Goal: Transaction & Acquisition: Book appointment/travel/reservation

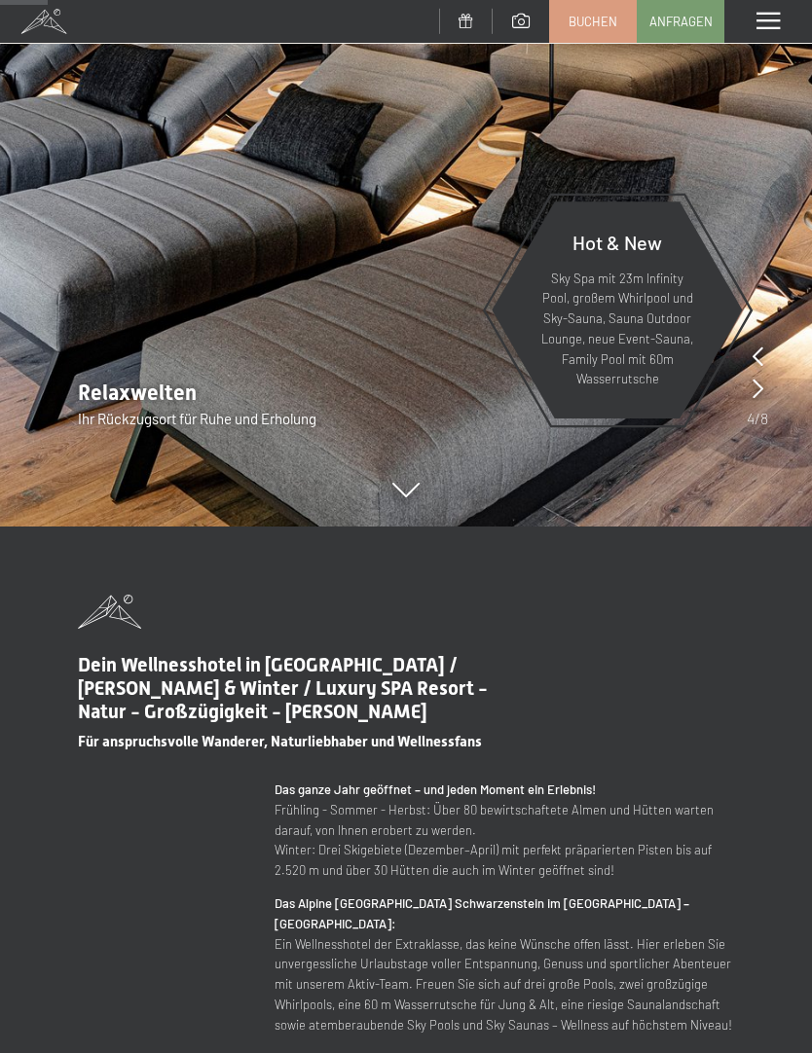
scroll to position [527, 0]
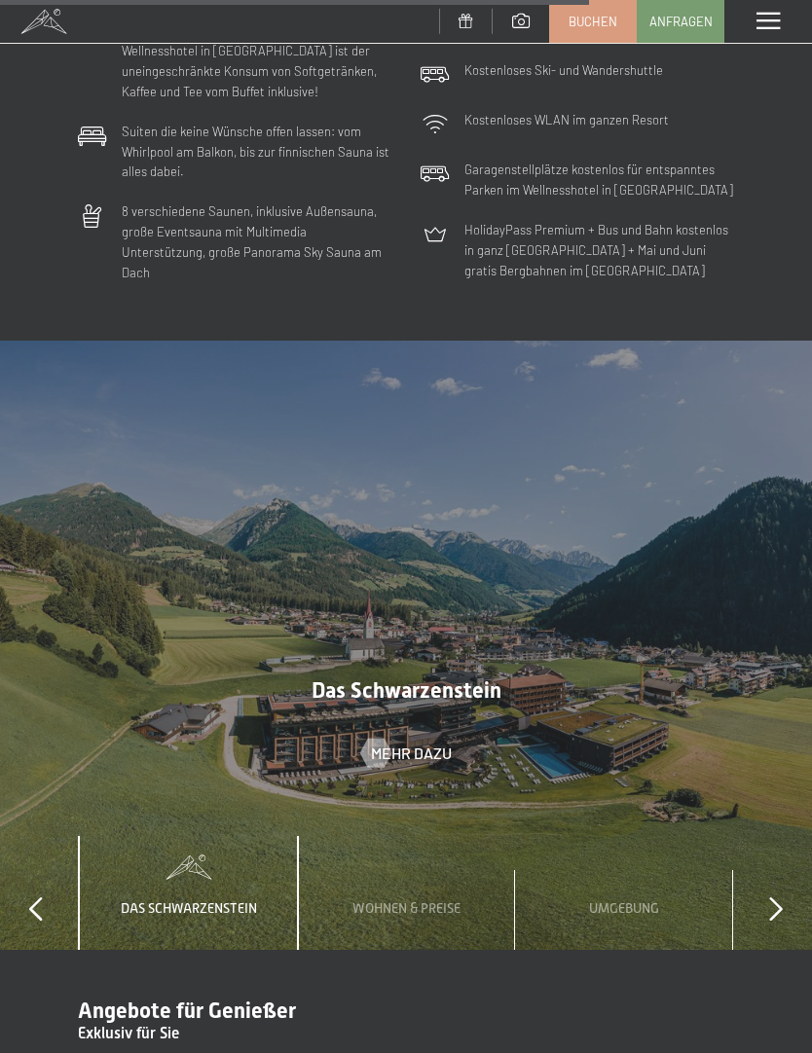
scroll to position [5318, 0]
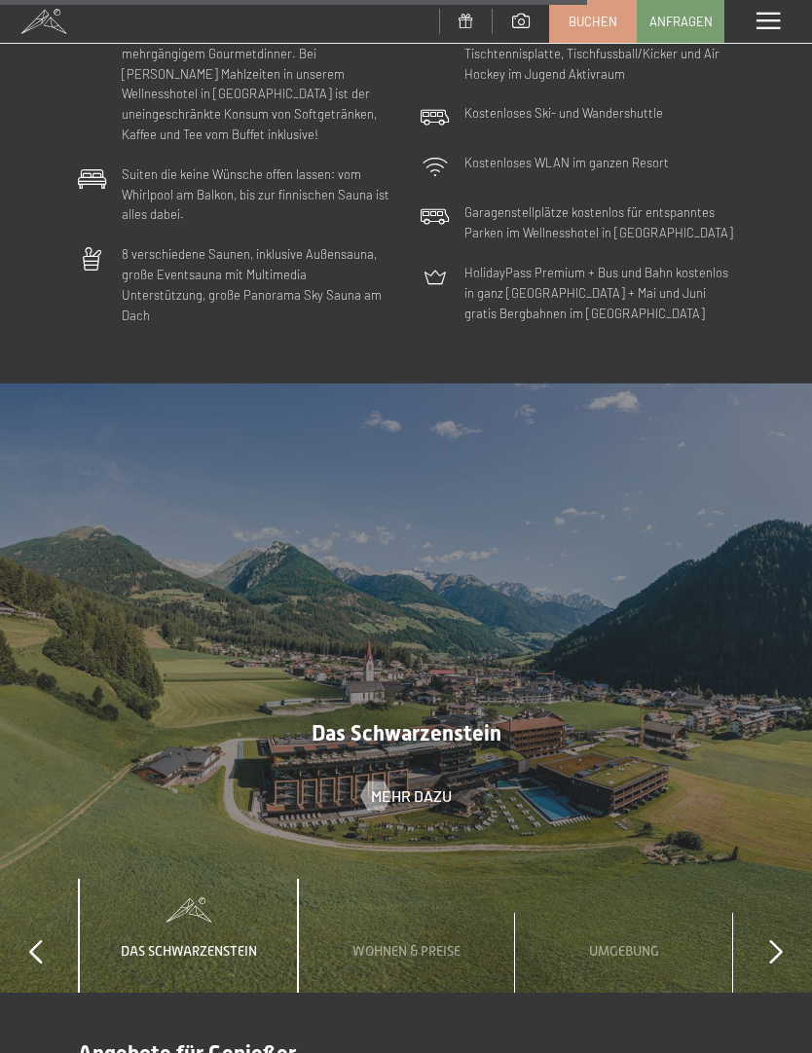
click at [529, 721] on div "Das Schwarzenstein Mehr dazu" at bounding box center [406, 764] width 316 height 87
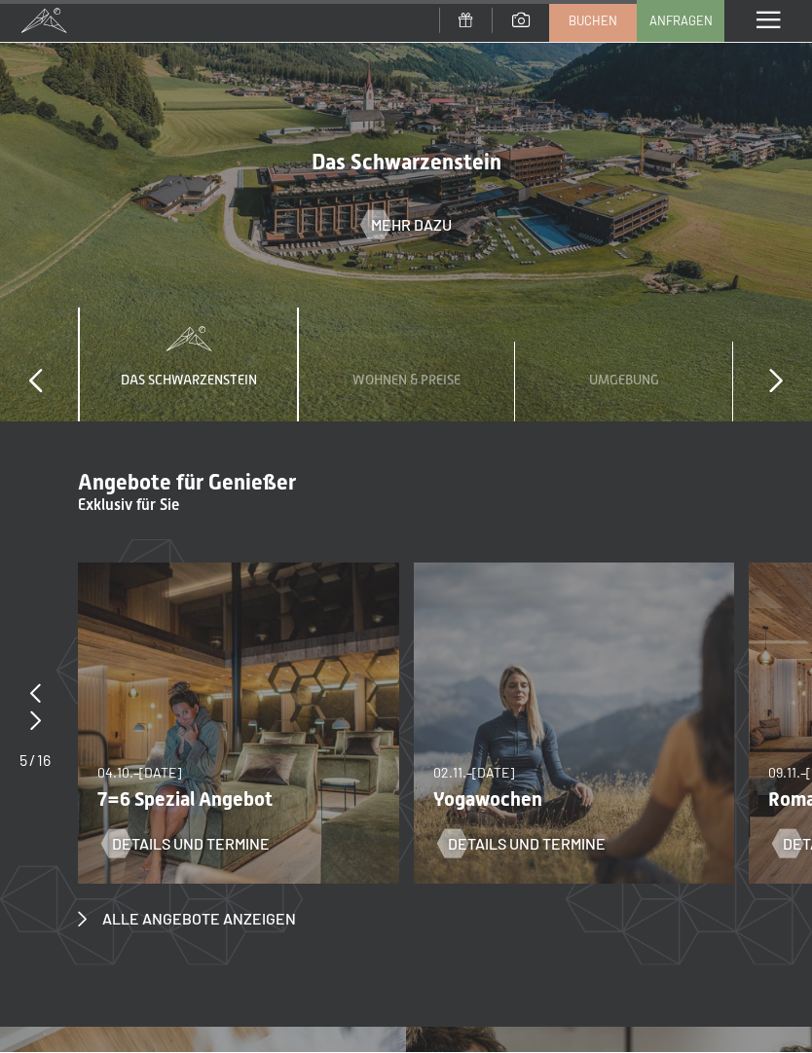
scroll to position [5889, 0]
click at [550, 787] on p "Yogawochen" at bounding box center [567, 798] width 268 height 23
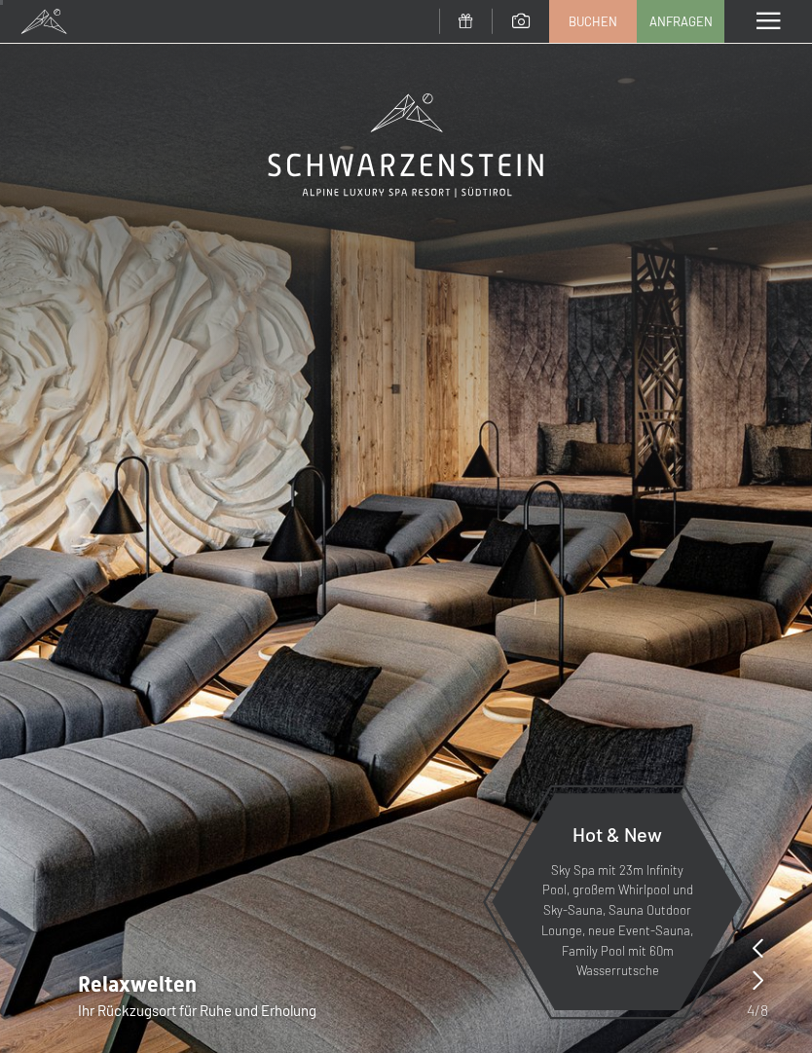
scroll to position [0, 0]
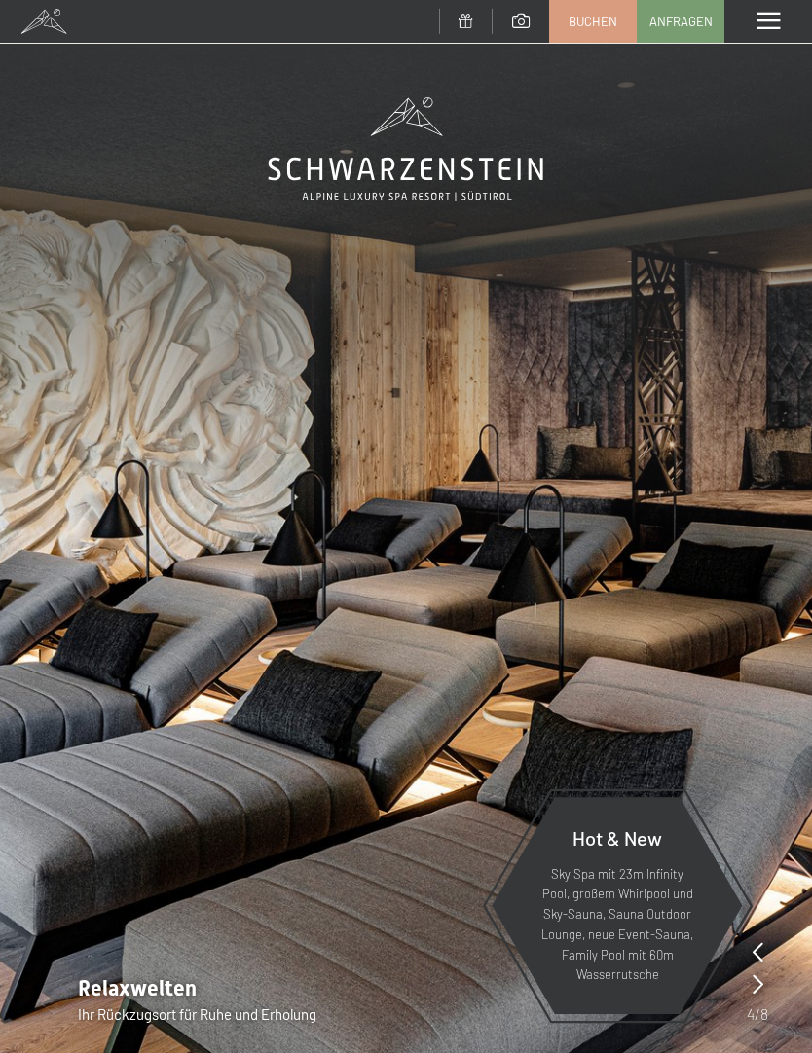
click at [758, 25] on span at bounding box center [767, 22] width 23 height 18
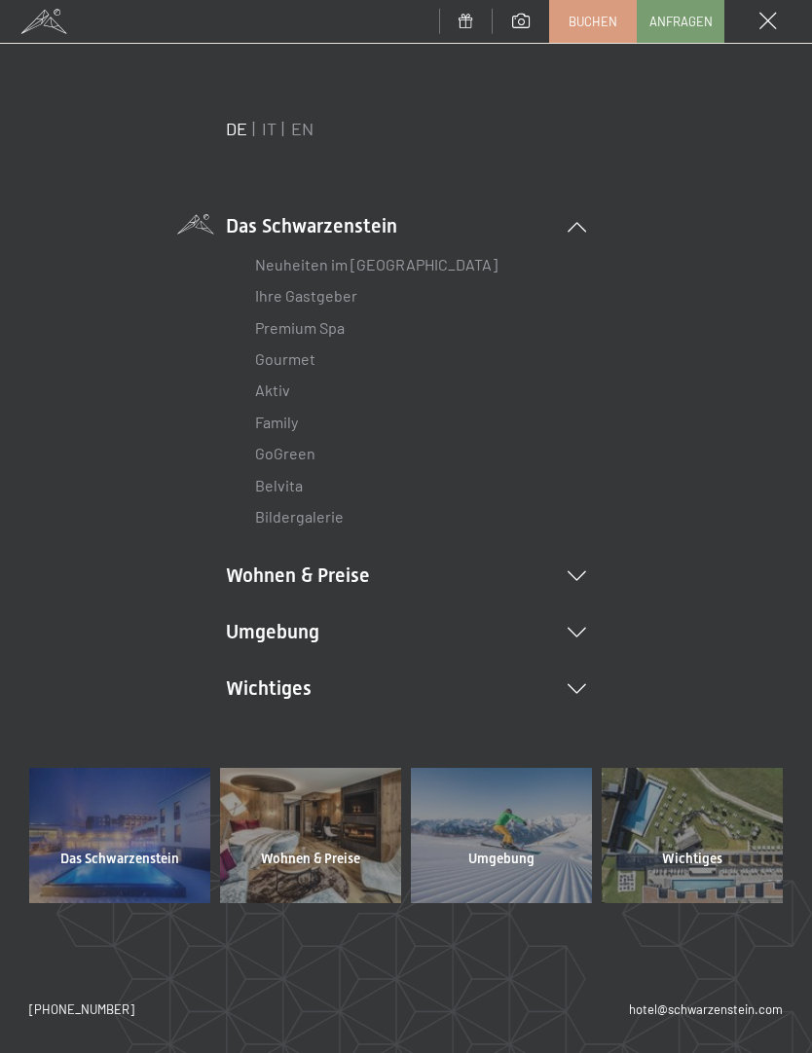
click at [582, 571] on icon at bounding box center [576, 576] width 18 height 10
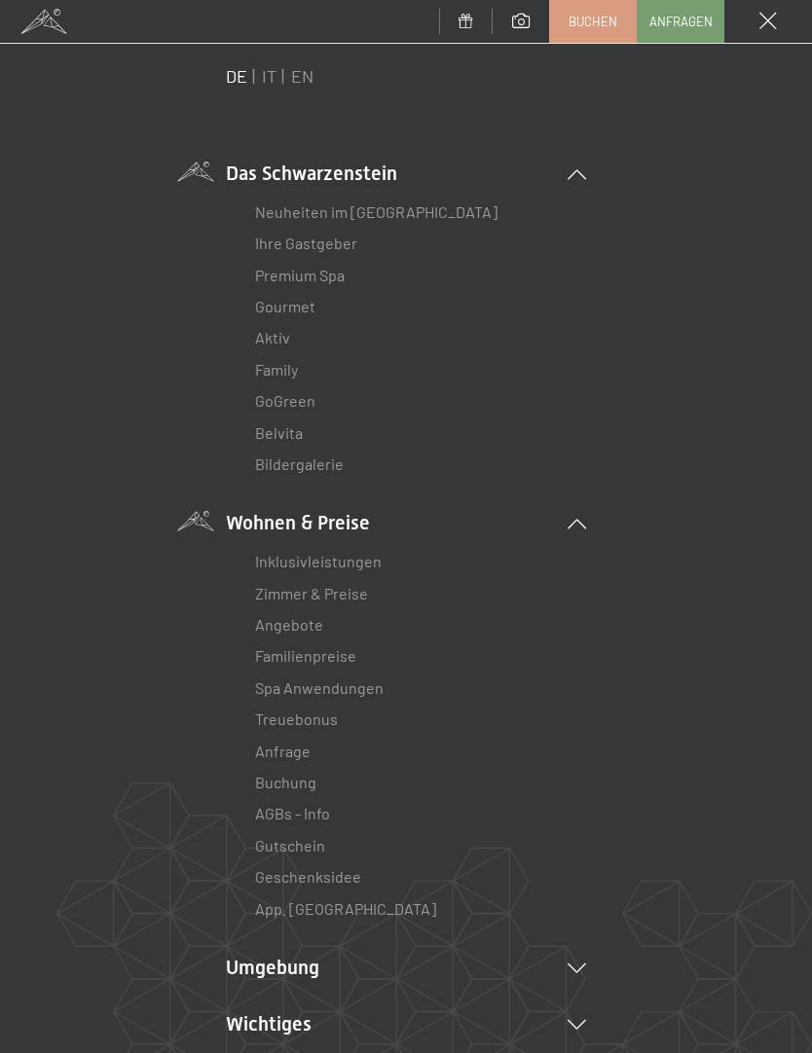
scroll to position [54, 0]
click at [327, 597] on link "Zimmer & Preise" at bounding box center [311, 591] width 113 height 18
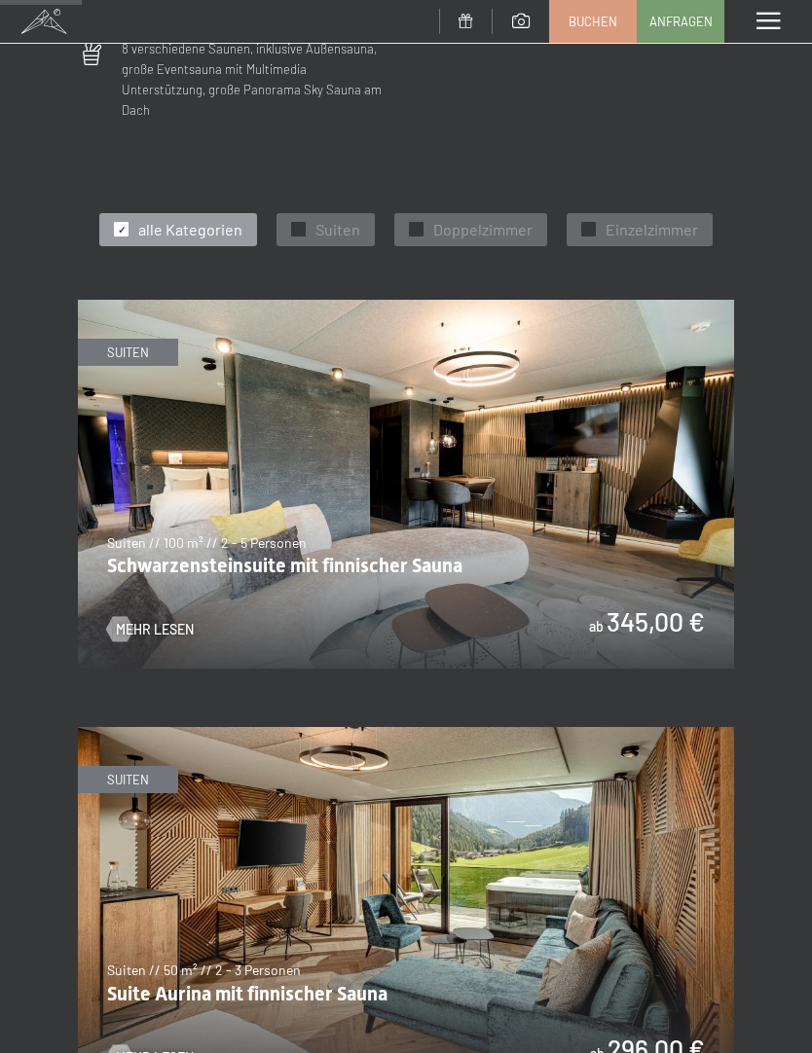
scroll to position [746, 0]
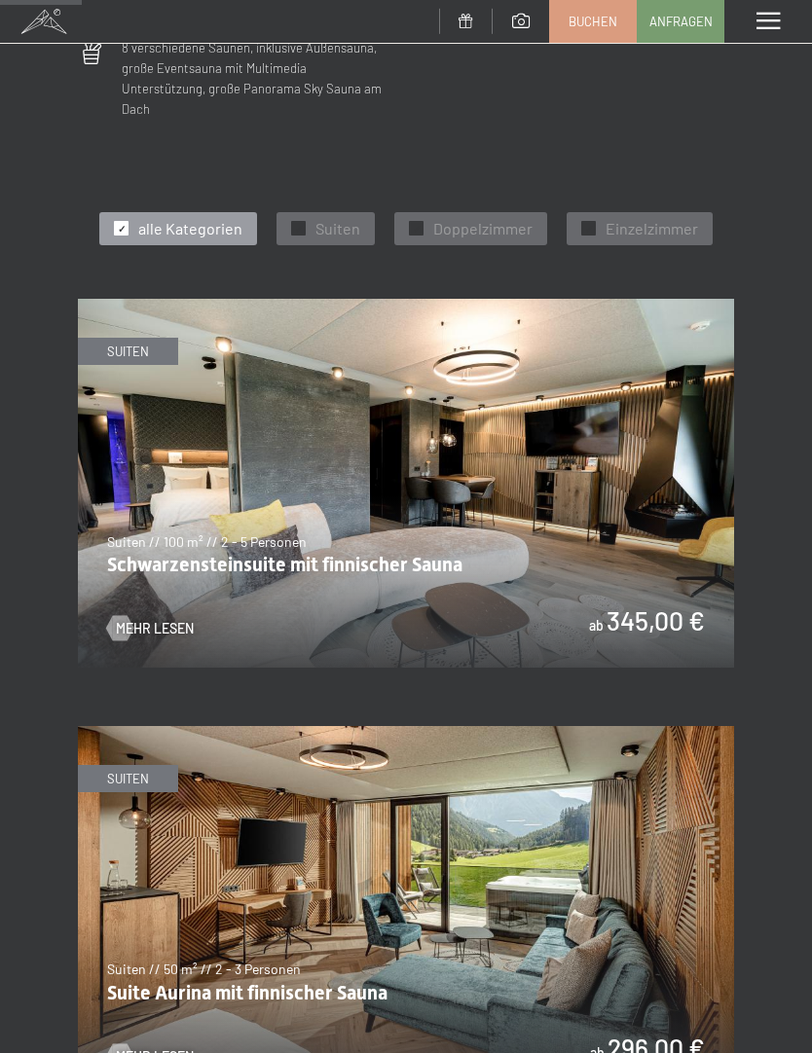
click at [643, 552] on img at bounding box center [406, 483] width 656 height 369
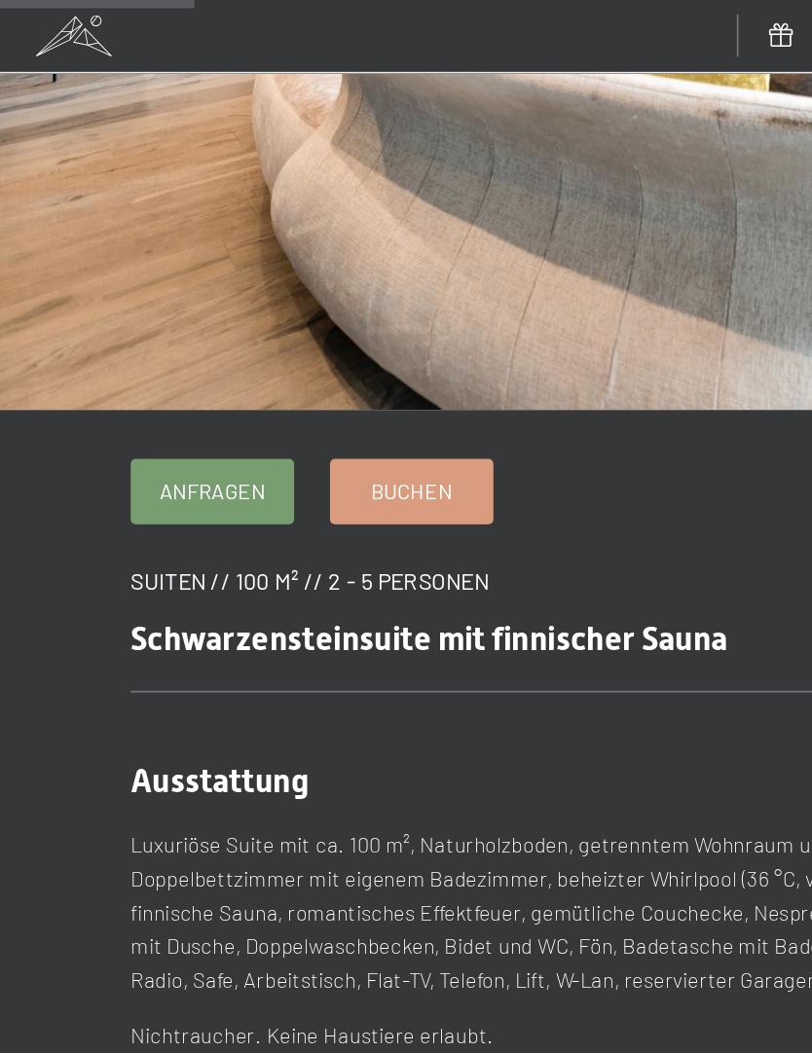
scroll to position [386, 0]
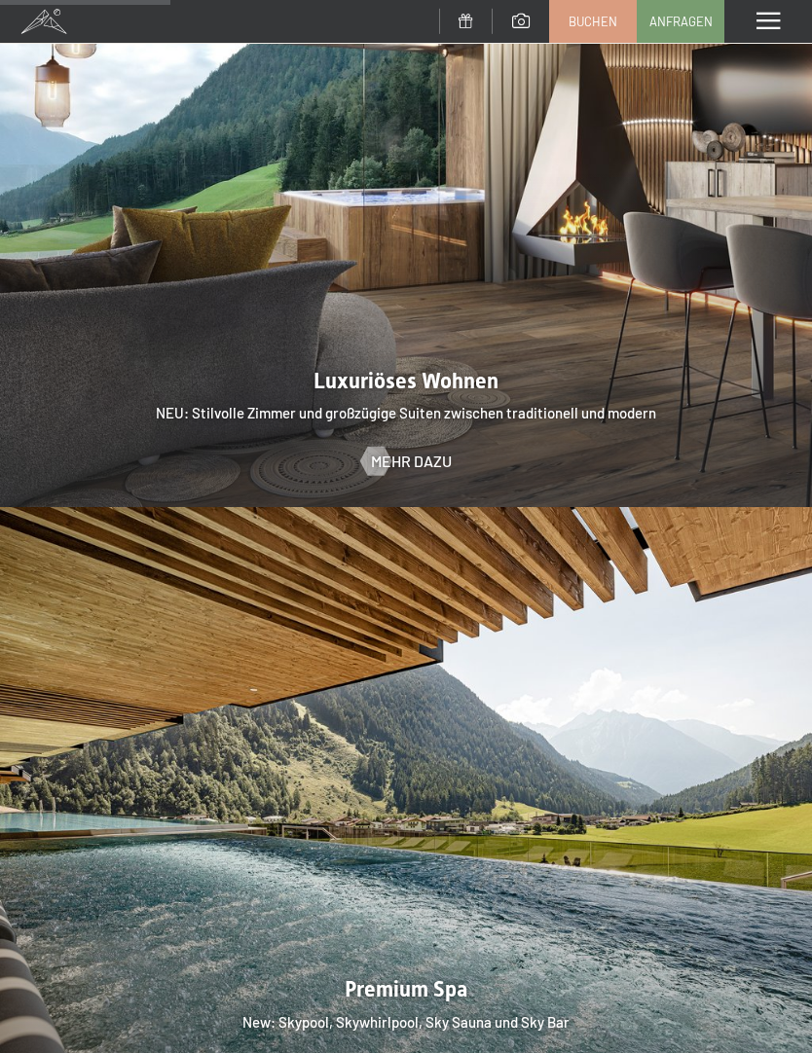
scroll to position [1902, 0]
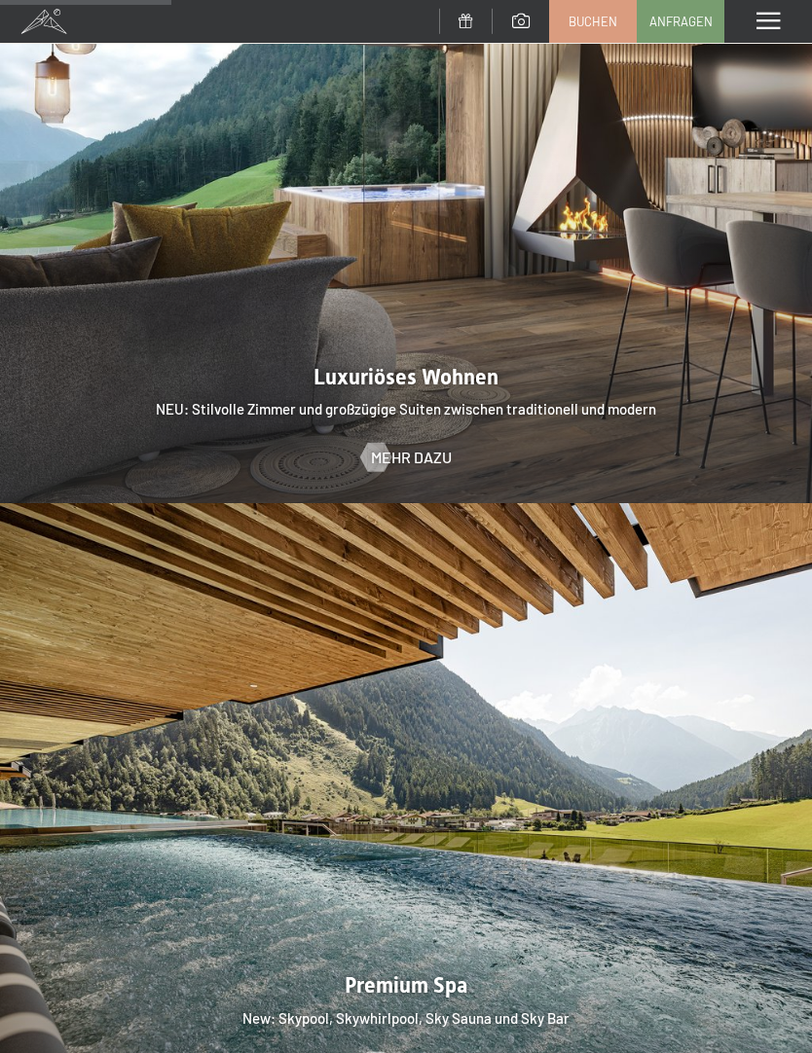
click at [383, 443] on div at bounding box center [375, 457] width 17 height 29
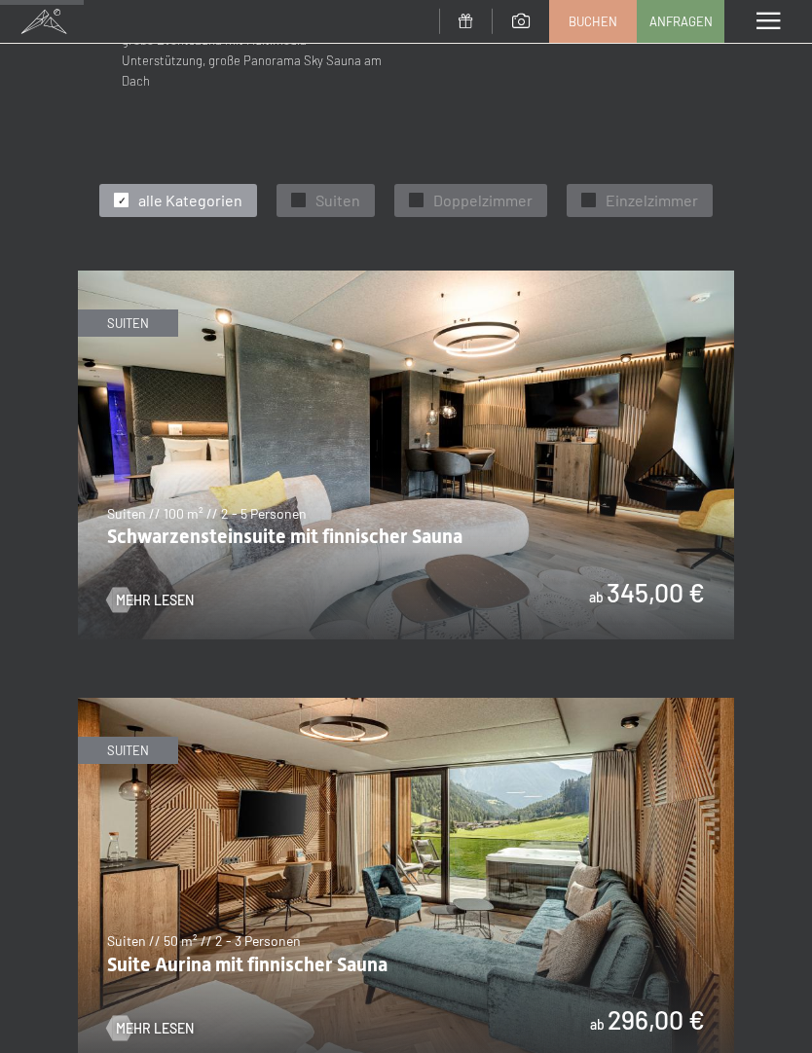
scroll to position [772, 0]
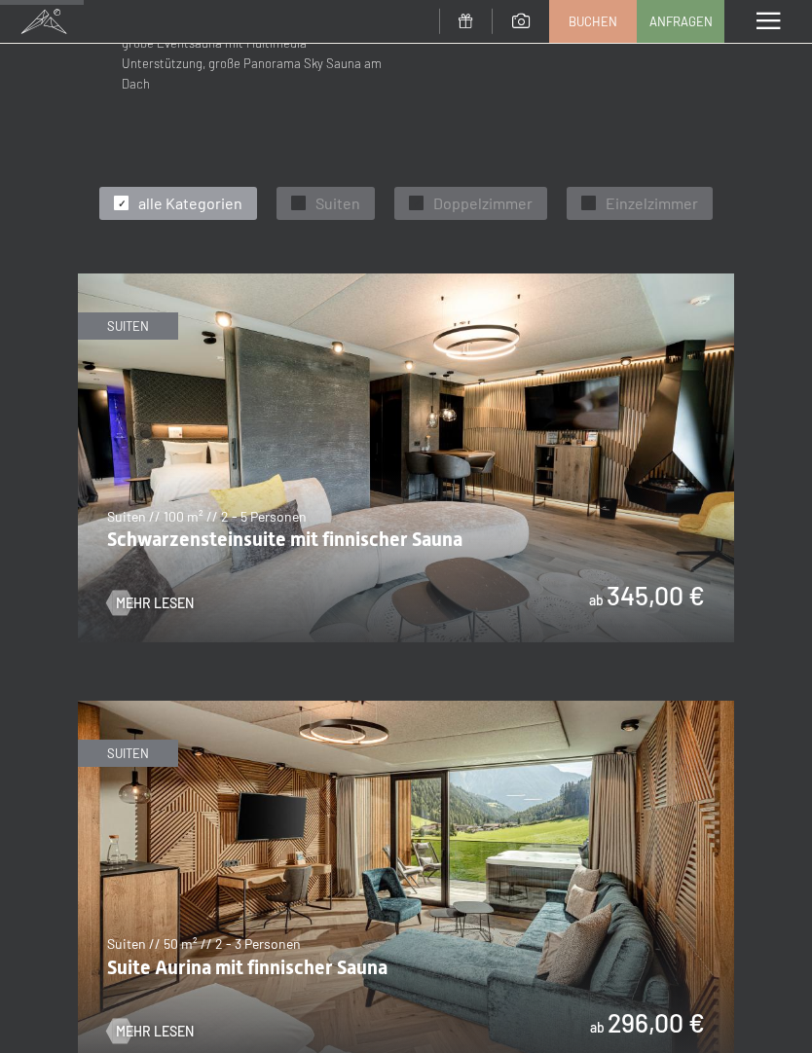
click at [600, 20] on span "Buchen" at bounding box center [592, 22] width 49 height 18
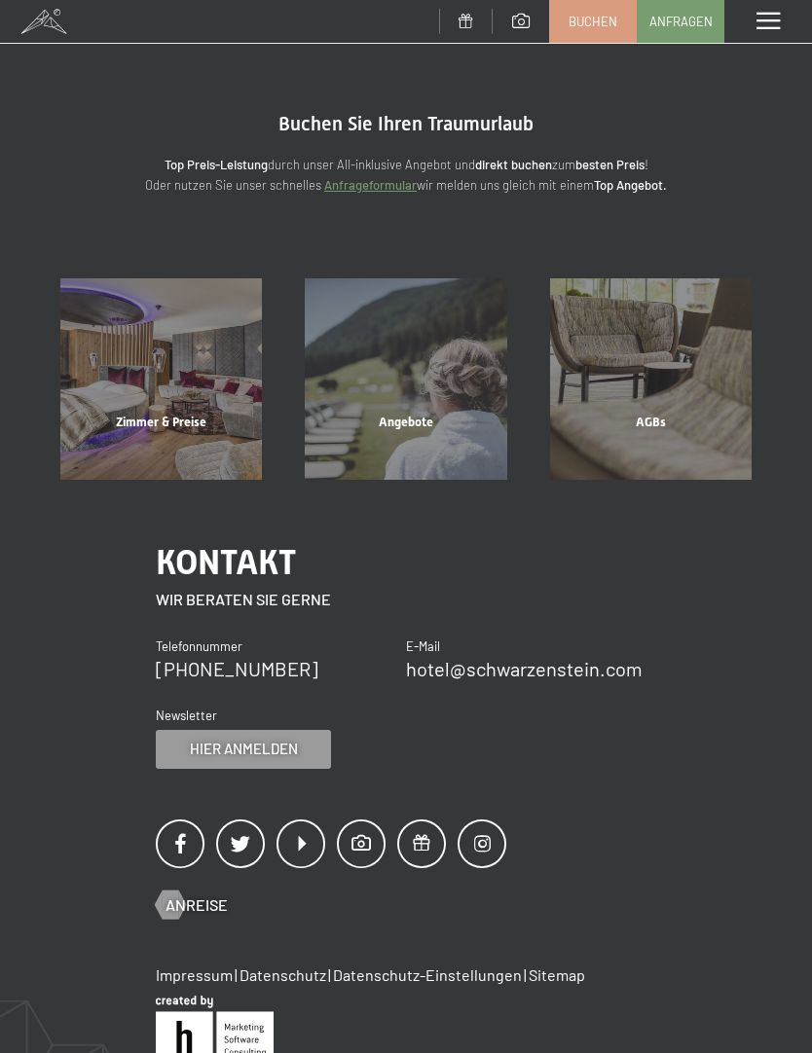
click at [209, 414] on div "Zimmer & Preise" at bounding box center [161, 447] width 244 height 66
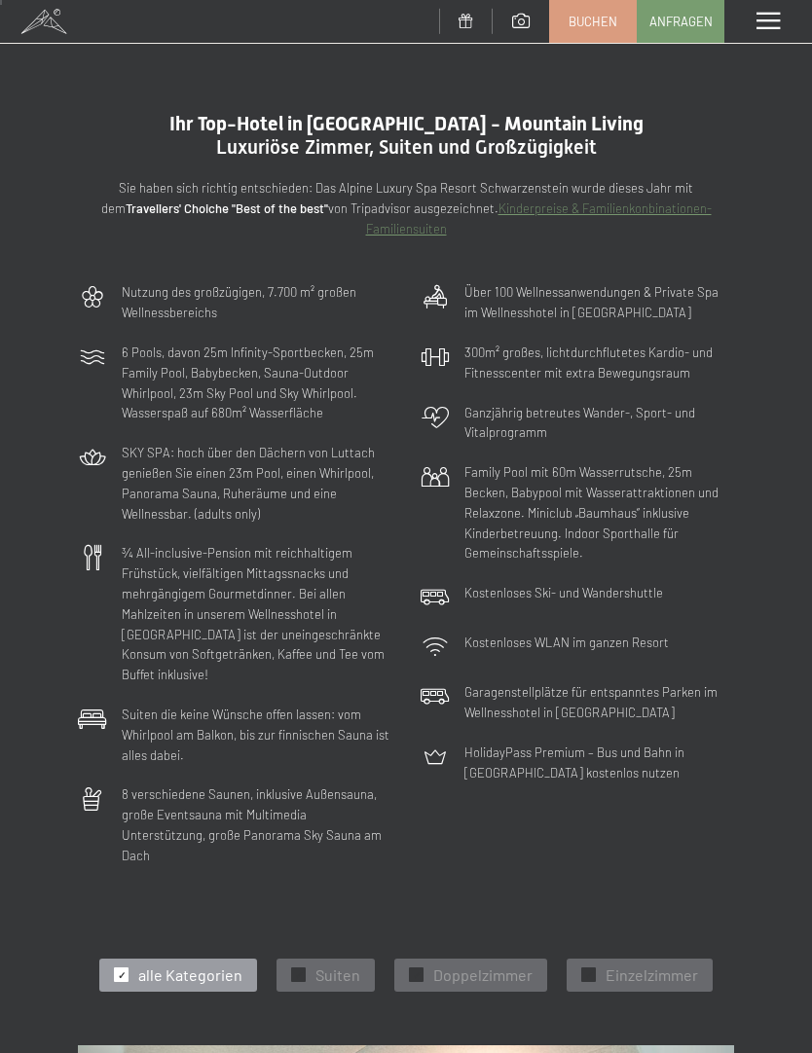
click at [778, 20] on span at bounding box center [767, 22] width 23 height 18
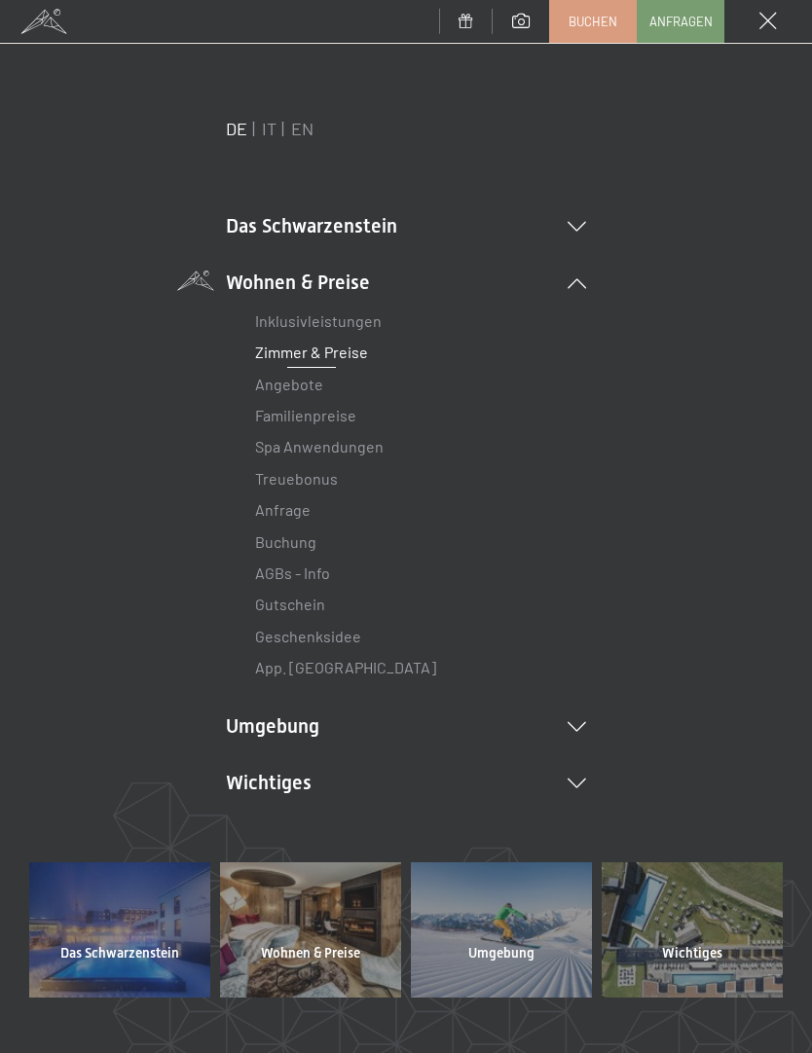
click at [613, 18] on span "Buchen" at bounding box center [592, 22] width 49 height 18
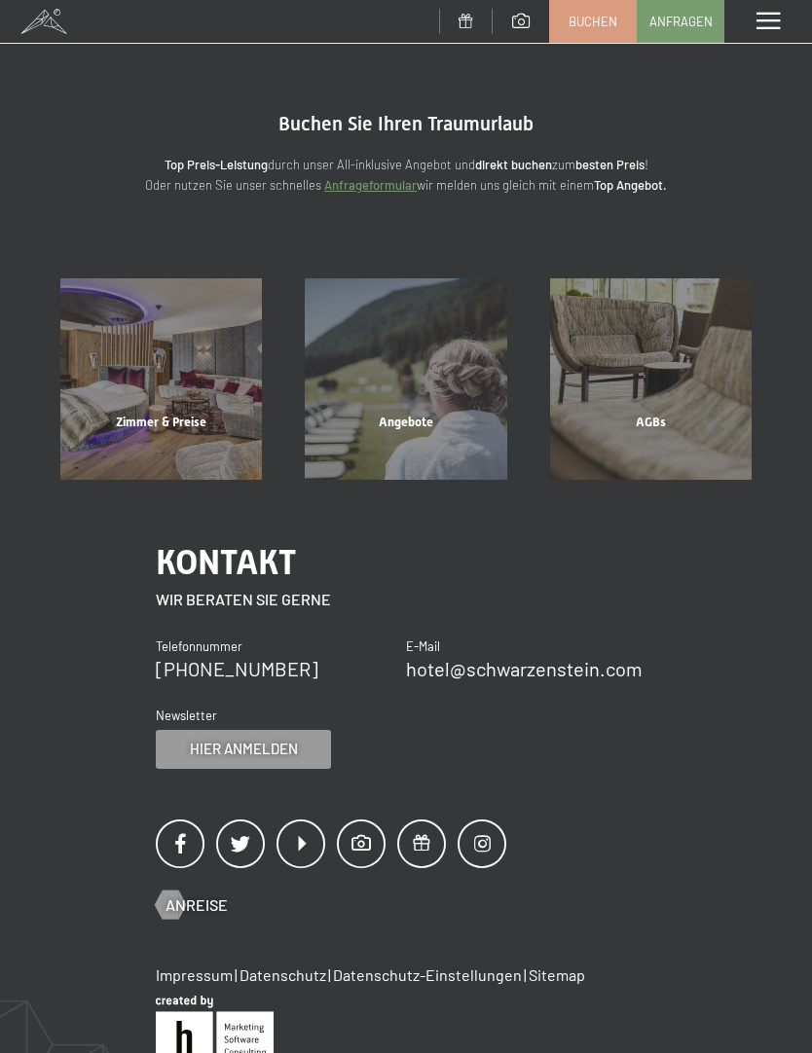
click at [189, 414] on div "Zimmer & Preise" at bounding box center [161, 447] width 244 height 66
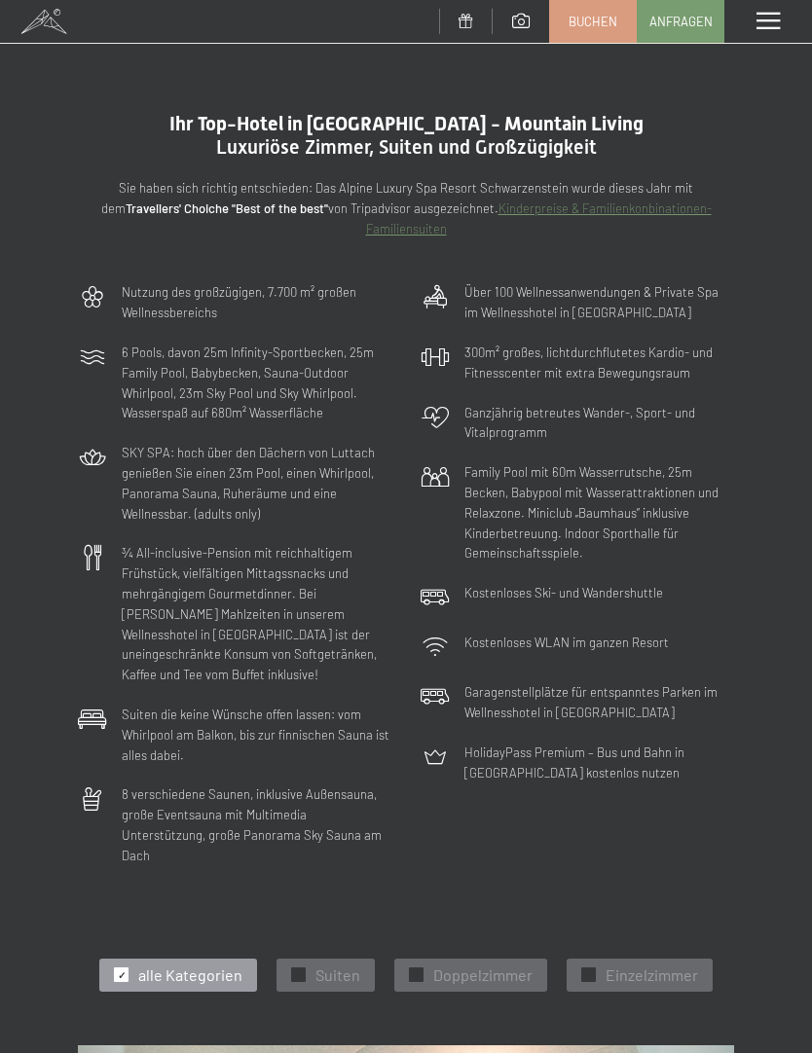
click at [763, 10] on div "Menü" at bounding box center [768, 21] width 88 height 43
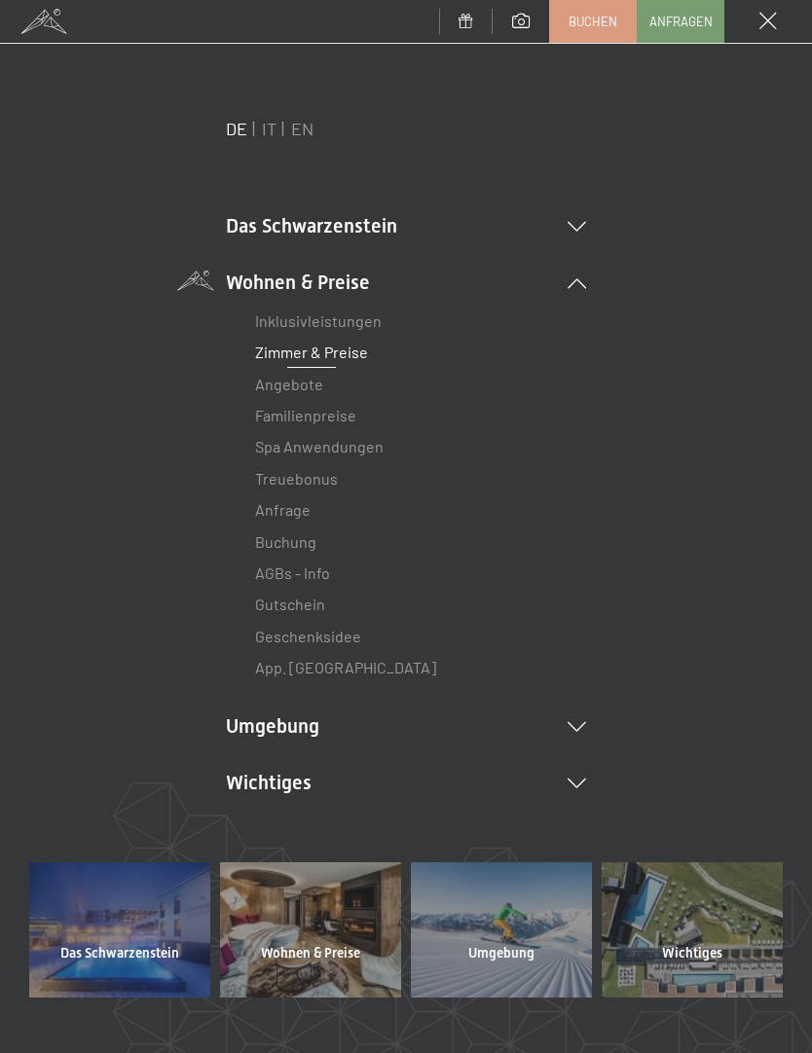
click at [585, 218] on li "Das Schwarzenstein Neuheiten im Schwarzenstein Ihre Gastgeber Premium Spa Gourm…" at bounding box center [406, 225] width 360 height 27
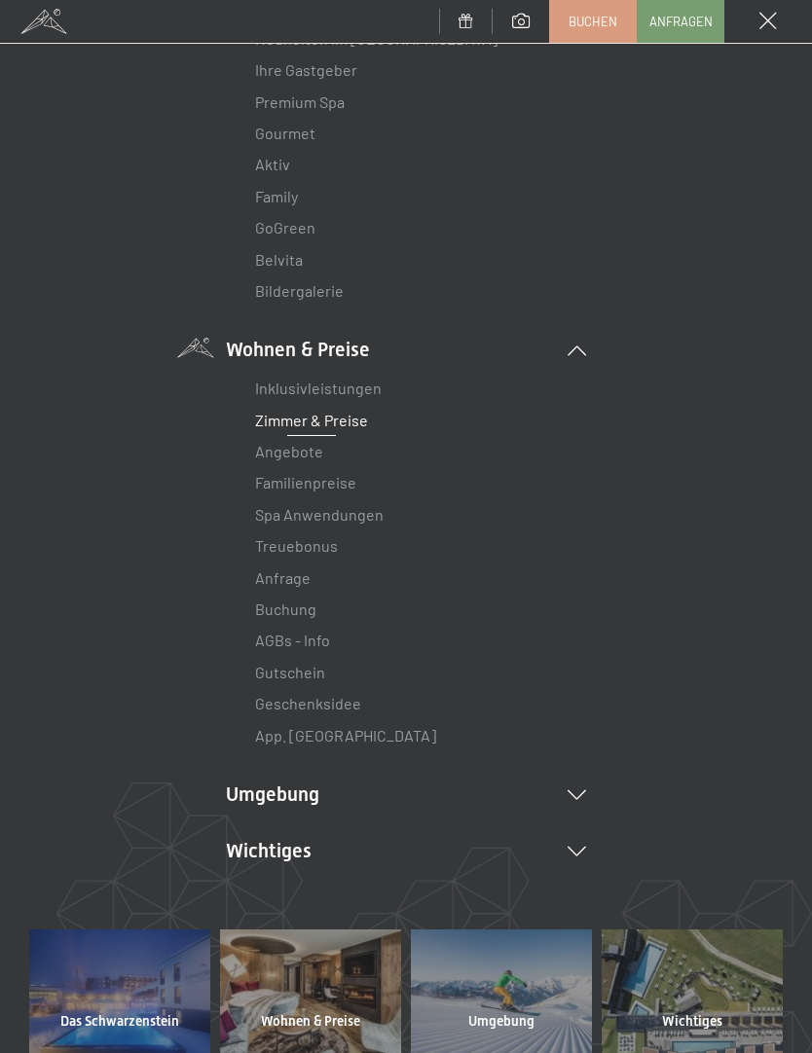
scroll to position [233, 0]
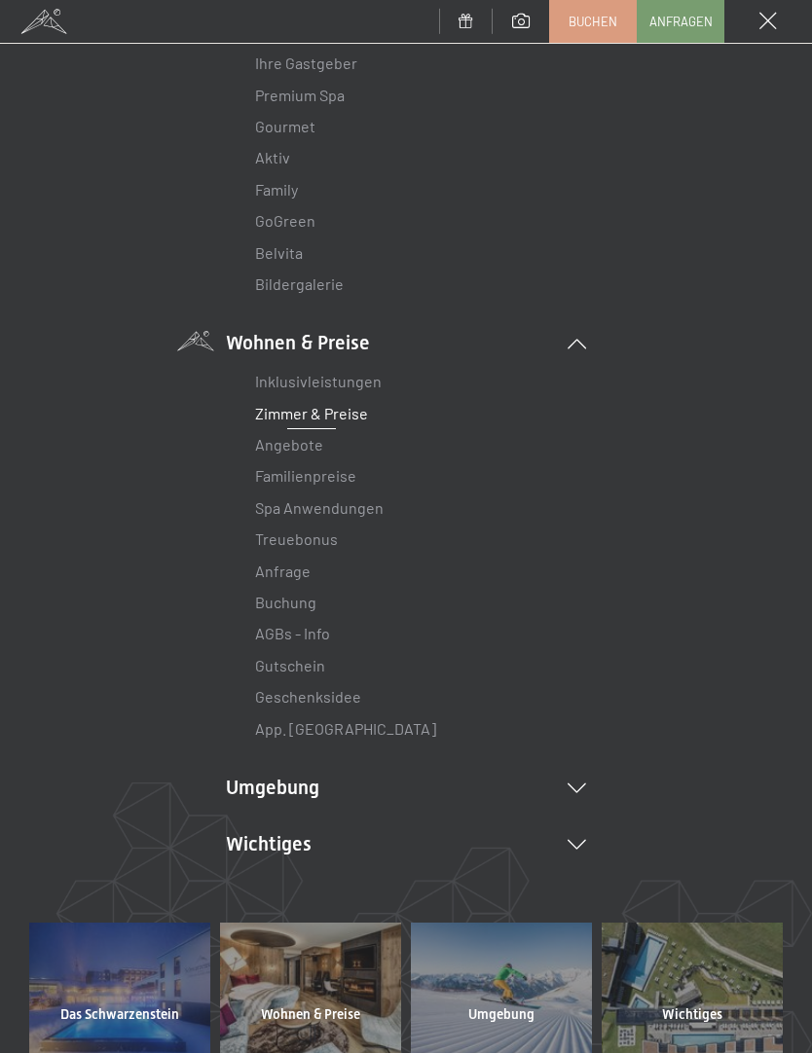
click at [284, 603] on link "Buchung" at bounding box center [285, 602] width 61 height 18
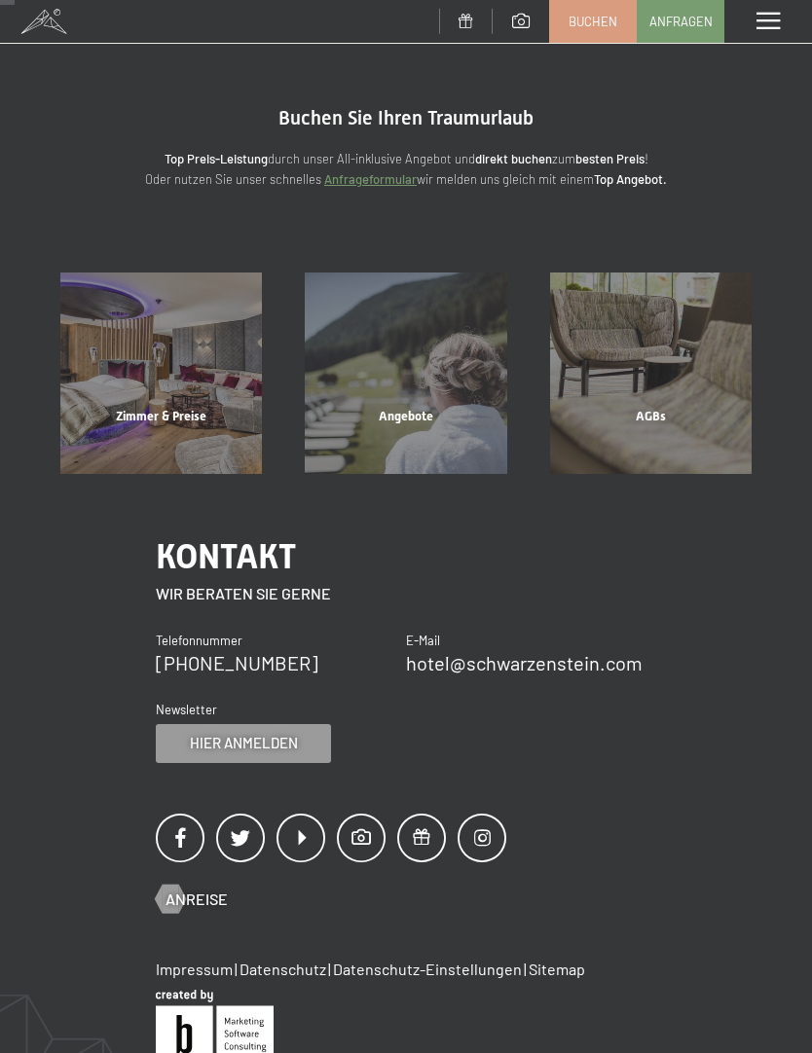
scroll to position [8, 0]
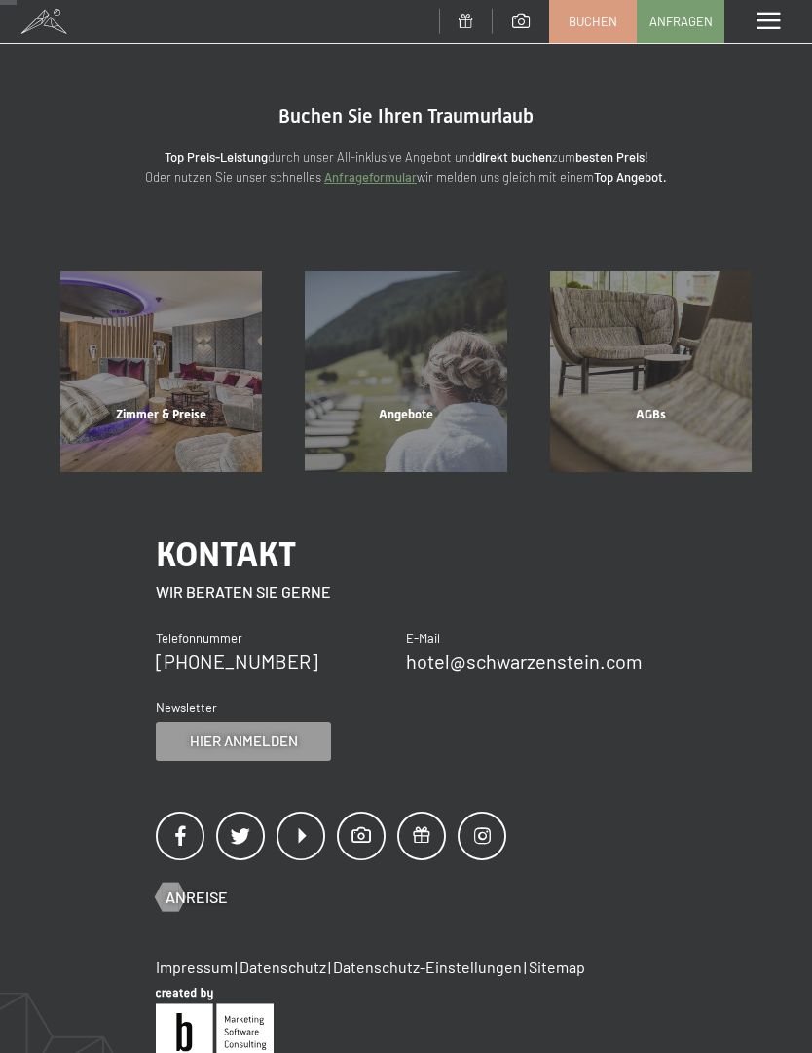
click at [518, 156] on strong "direkt buchen" at bounding box center [513, 157] width 77 height 16
click at [510, 160] on strong "direkt buchen" at bounding box center [513, 157] width 77 height 16
click at [500, 165] on p "Top Preis-Leistung durch unser All-inklusive Angebot und direkt buchen zum best…" at bounding box center [406, 167] width 656 height 41
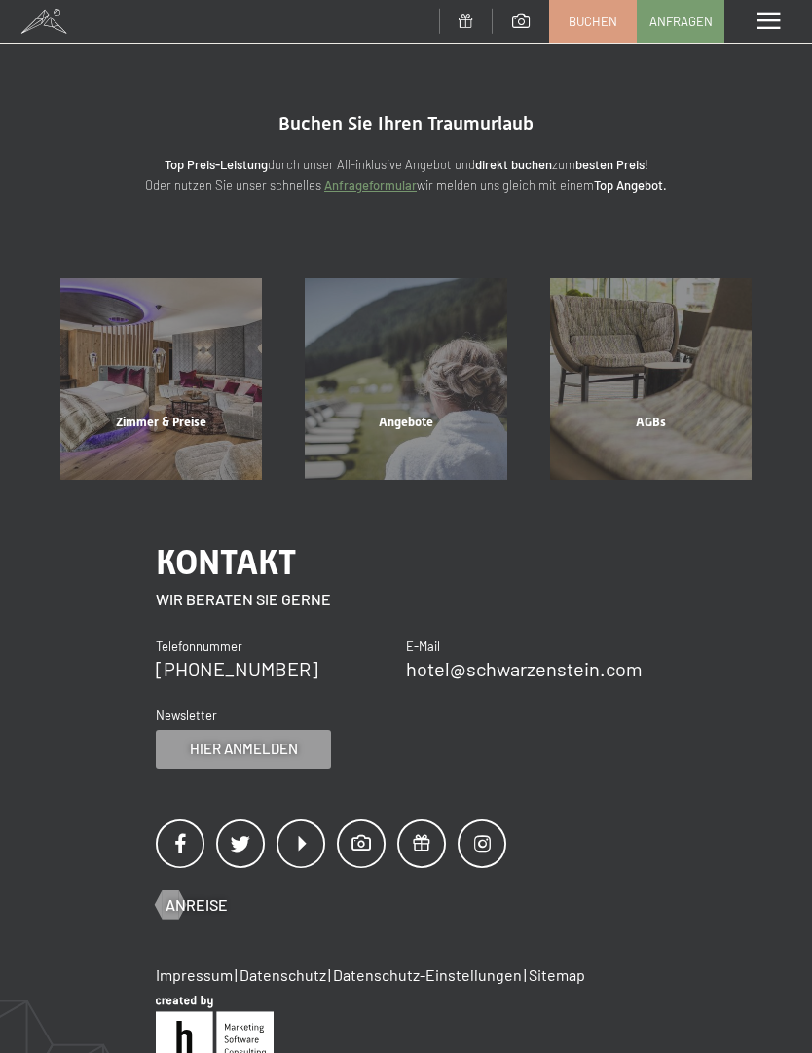
click at [524, 161] on strong "direkt buchen" at bounding box center [513, 165] width 77 height 16
click at [508, 161] on strong "direkt buchen" at bounding box center [513, 165] width 77 height 16
click at [401, 439] on div "Angebote" at bounding box center [405, 447] width 244 height 66
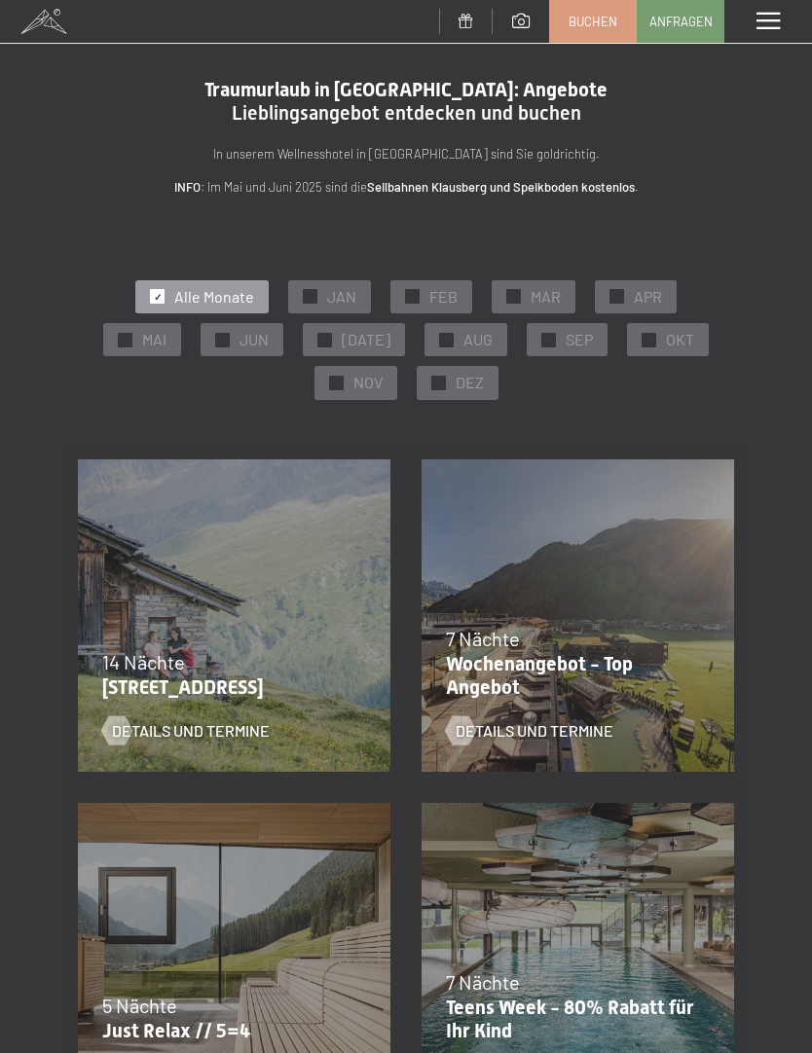
click at [429, 288] on span "FEB" at bounding box center [443, 296] width 28 height 21
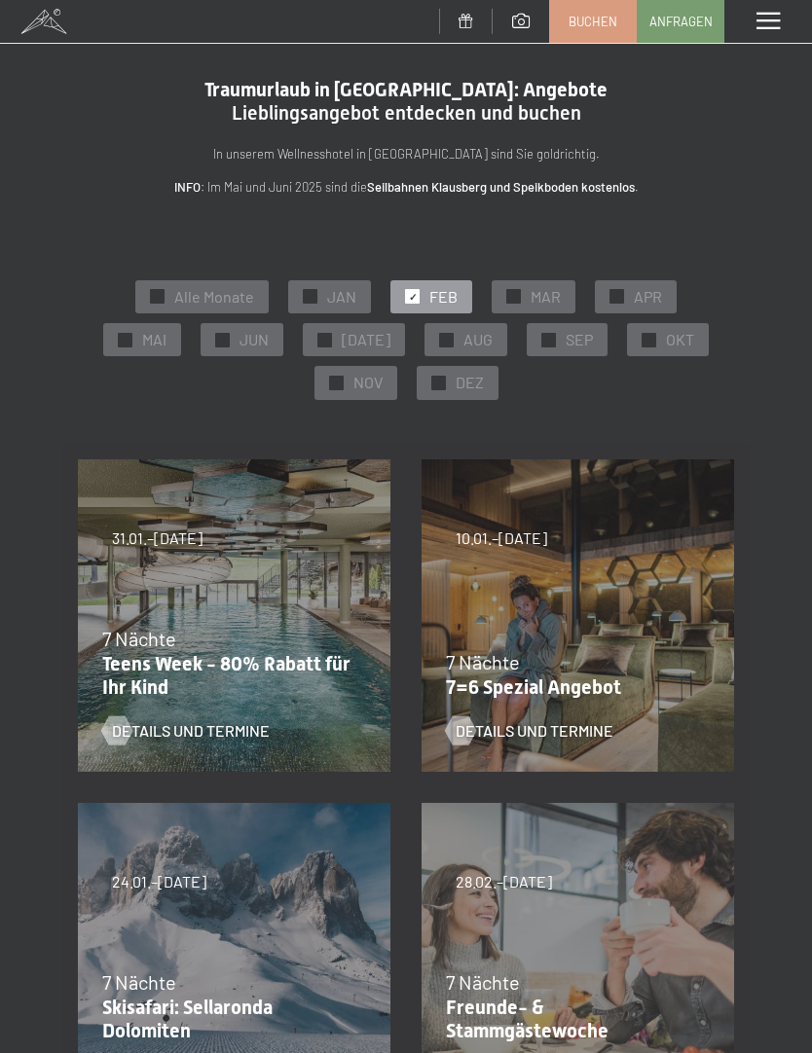
click at [267, 655] on p "Teens Week - 80% Rabatt für Ihr Kind" at bounding box center [229, 675] width 254 height 47
click at [188, 727] on span "Details und Termine" at bounding box center [191, 730] width 158 height 21
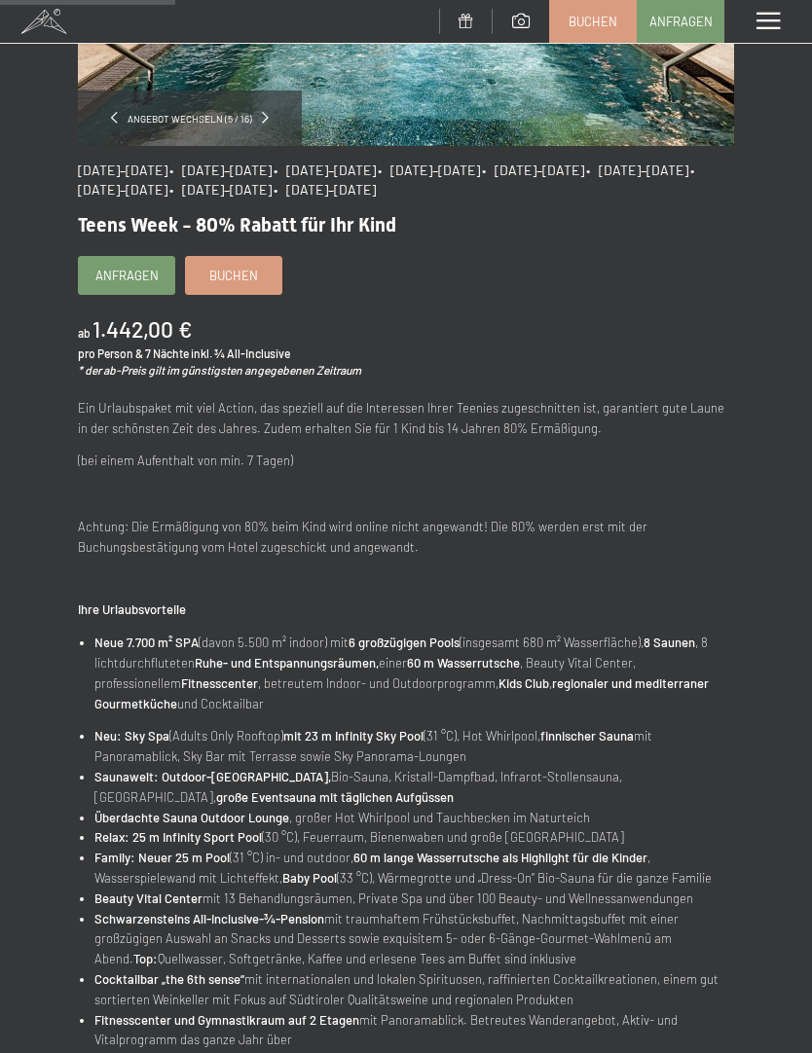
scroll to position [354, 0]
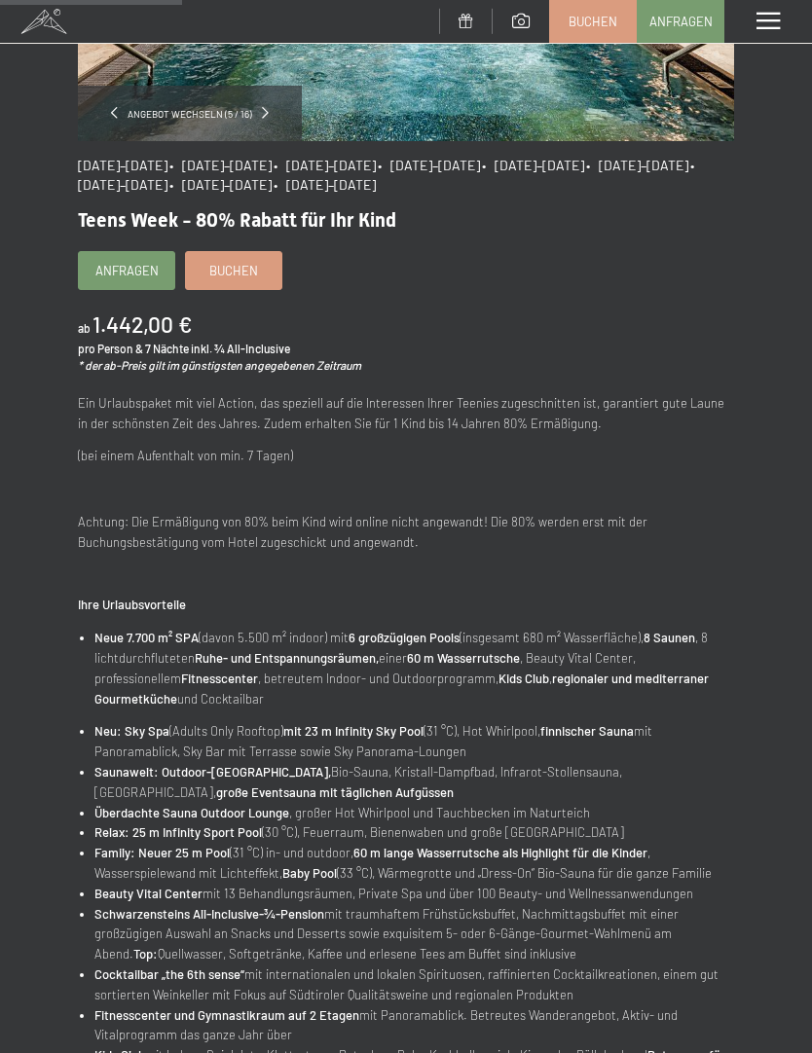
click at [243, 262] on span "Buchen" at bounding box center [233, 271] width 49 height 18
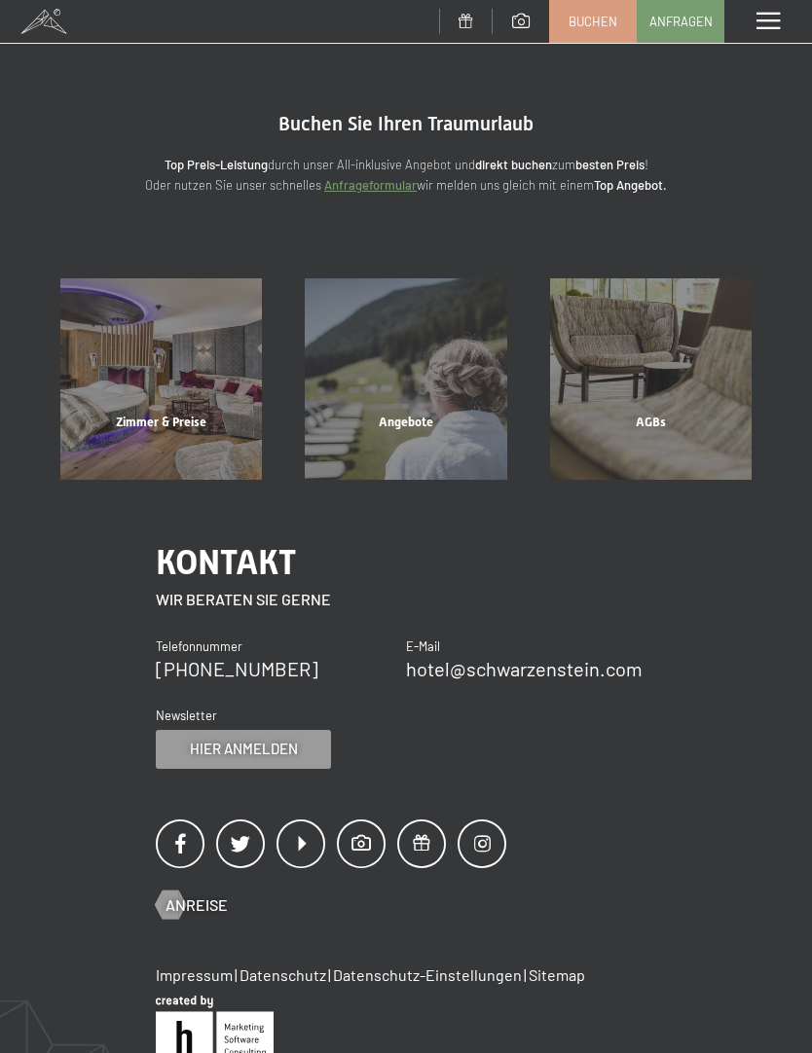
click at [580, 22] on span "Buchen" at bounding box center [592, 22] width 49 height 18
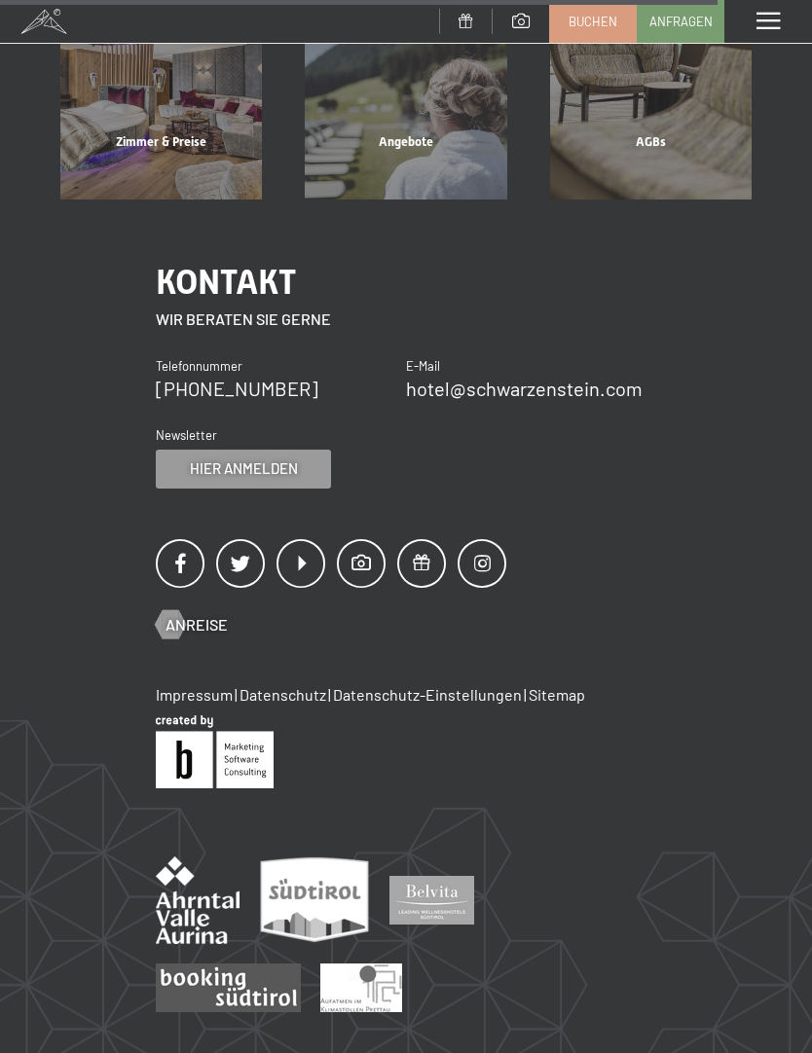
scroll to position [281, 0]
click at [534, 385] on link "hotel@ no-spam. schwarzenstein. no-spam. com" at bounding box center [524, 387] width 236 height 23
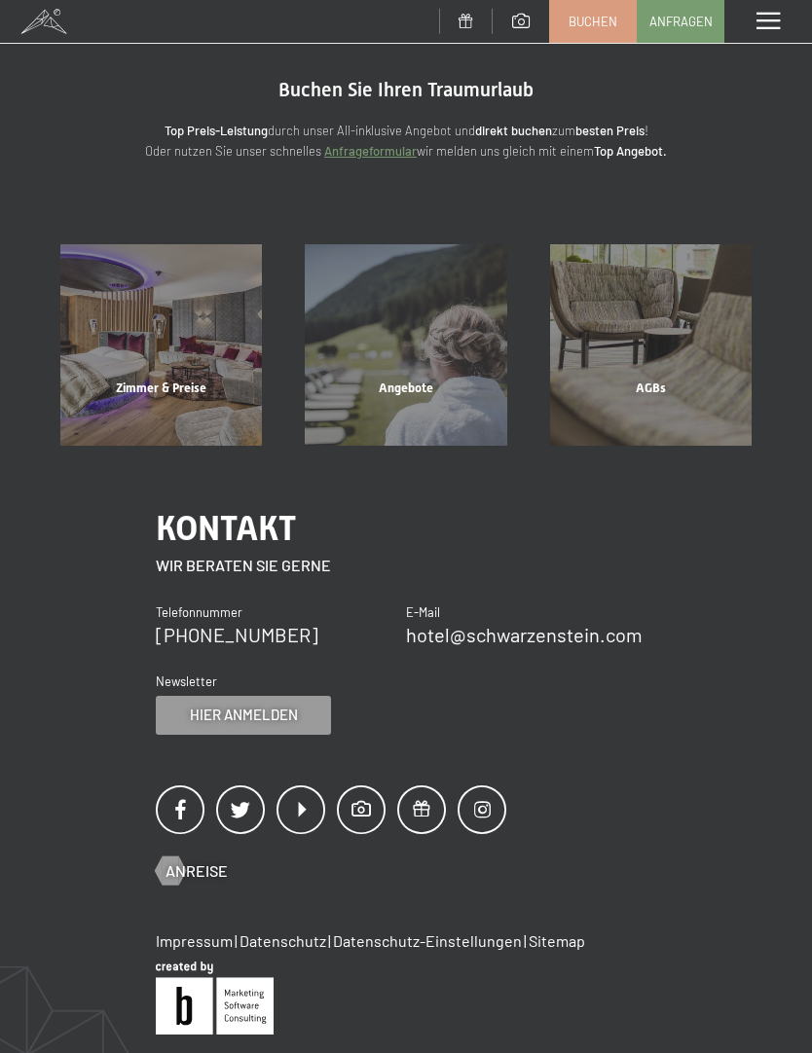
scroll to position [0, 0]
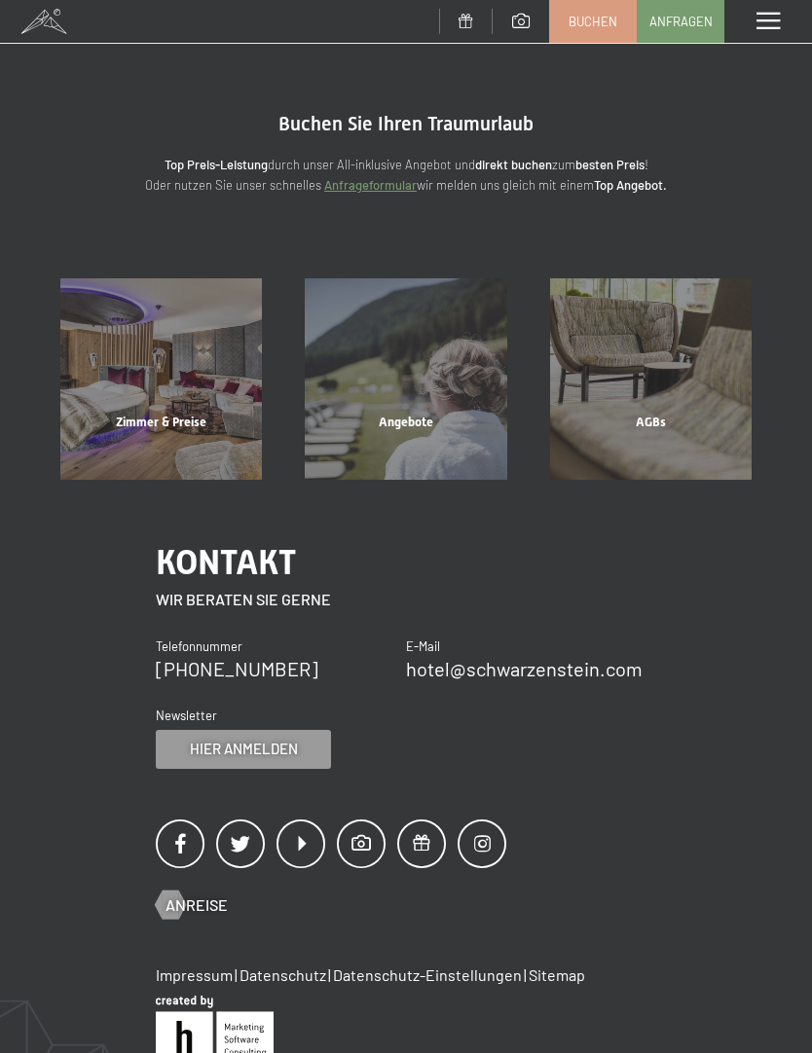
click at [464, 17] on span at bounding box center [465, 21] width 15 height 15
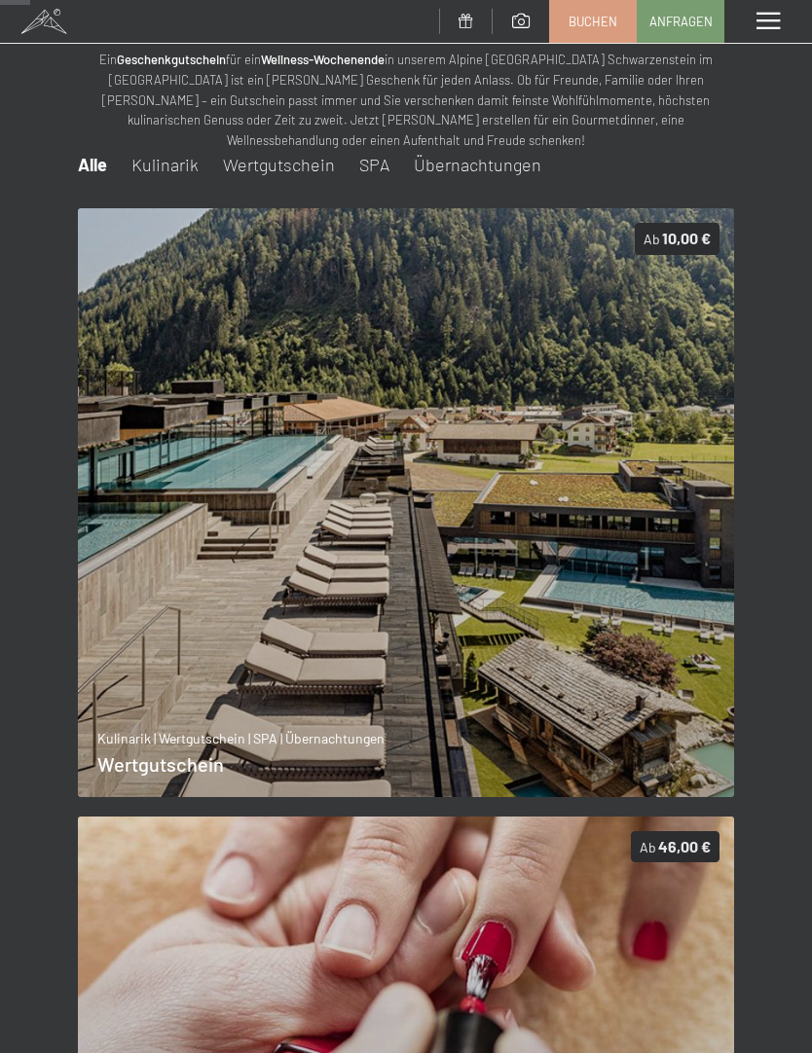
scroll to position [101, 0]
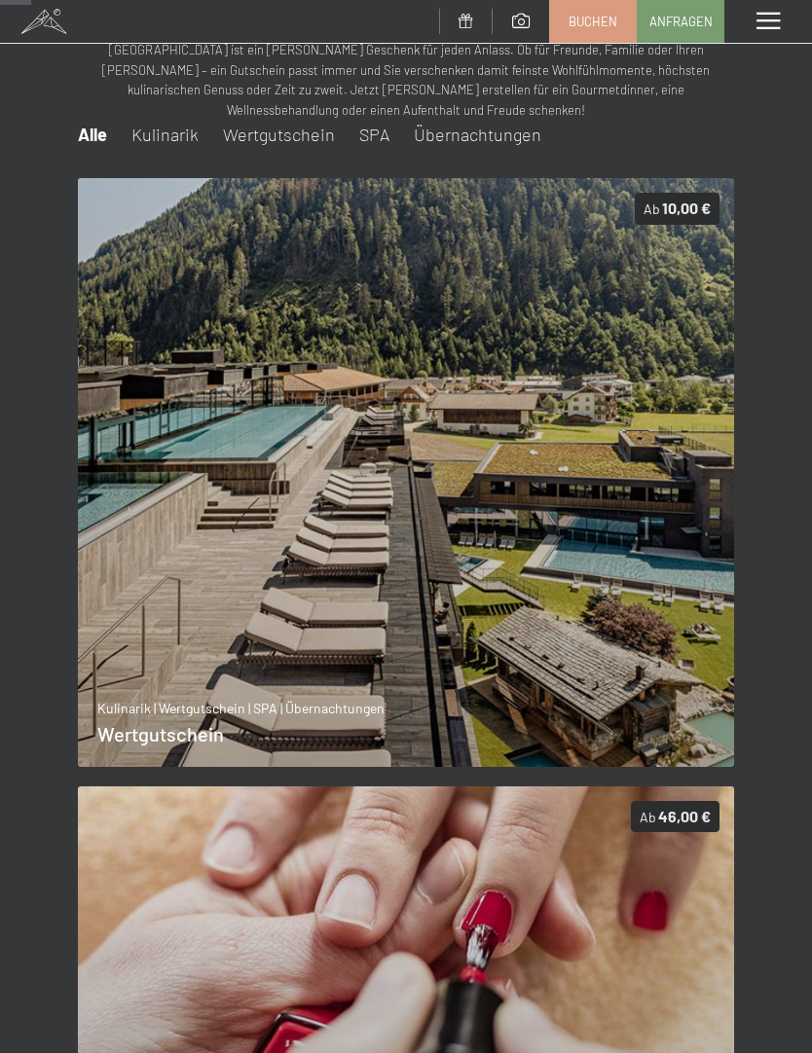
click at [619, 20] on link "Buchen" at bounding box center [593, 21] width 86 height 41
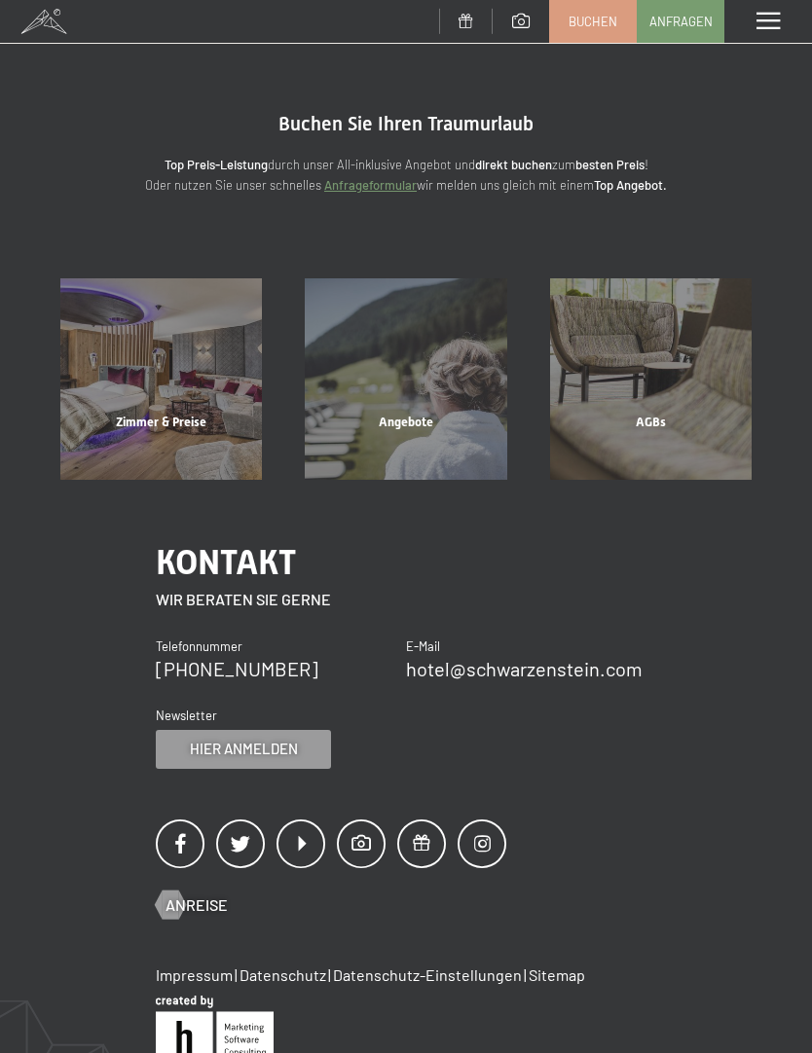
click at [178, 414] on div "Zimmer & Preise" at bounding box center [161, 447] width 244 height 66
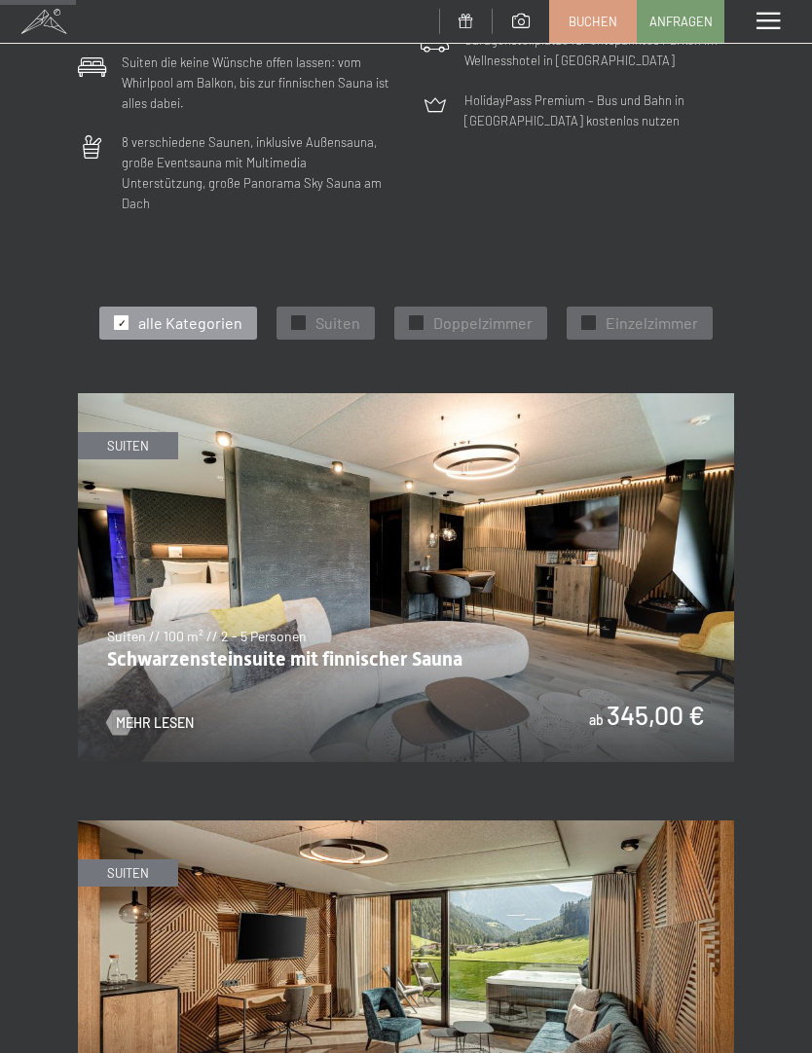
scroll to position [616, 0]
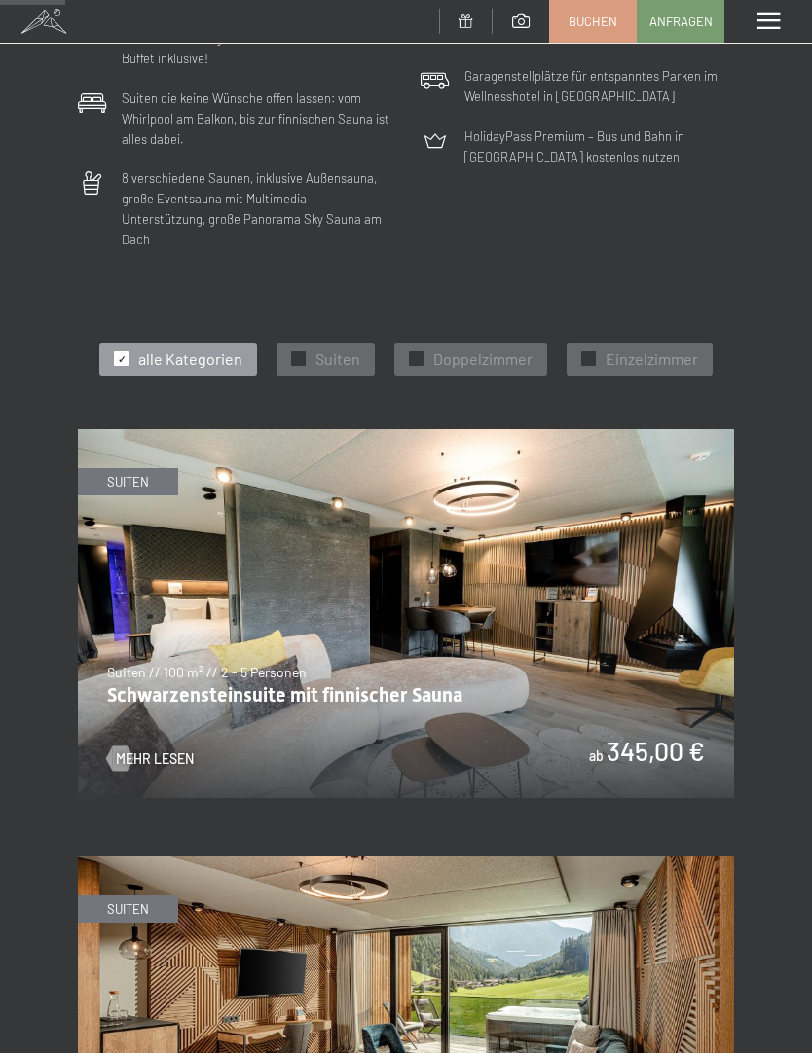
click at [775, 26] on span at bounding box center [767, 22] width 23 height 18
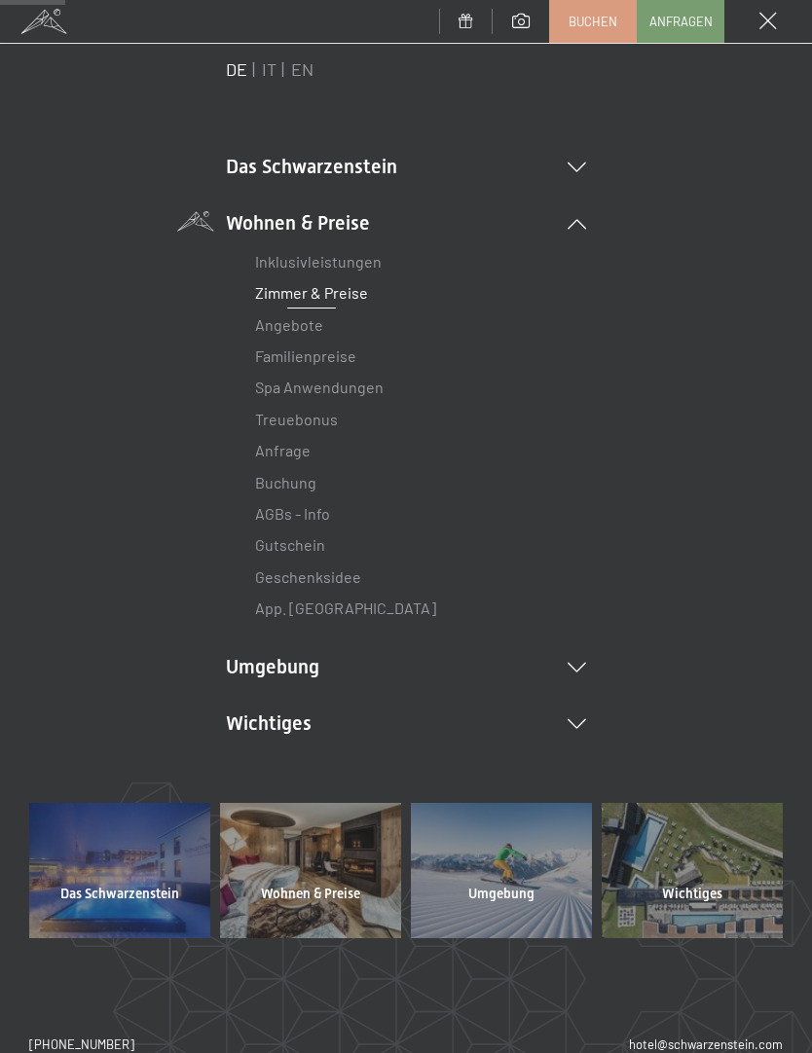
scroll to position [65, 0]
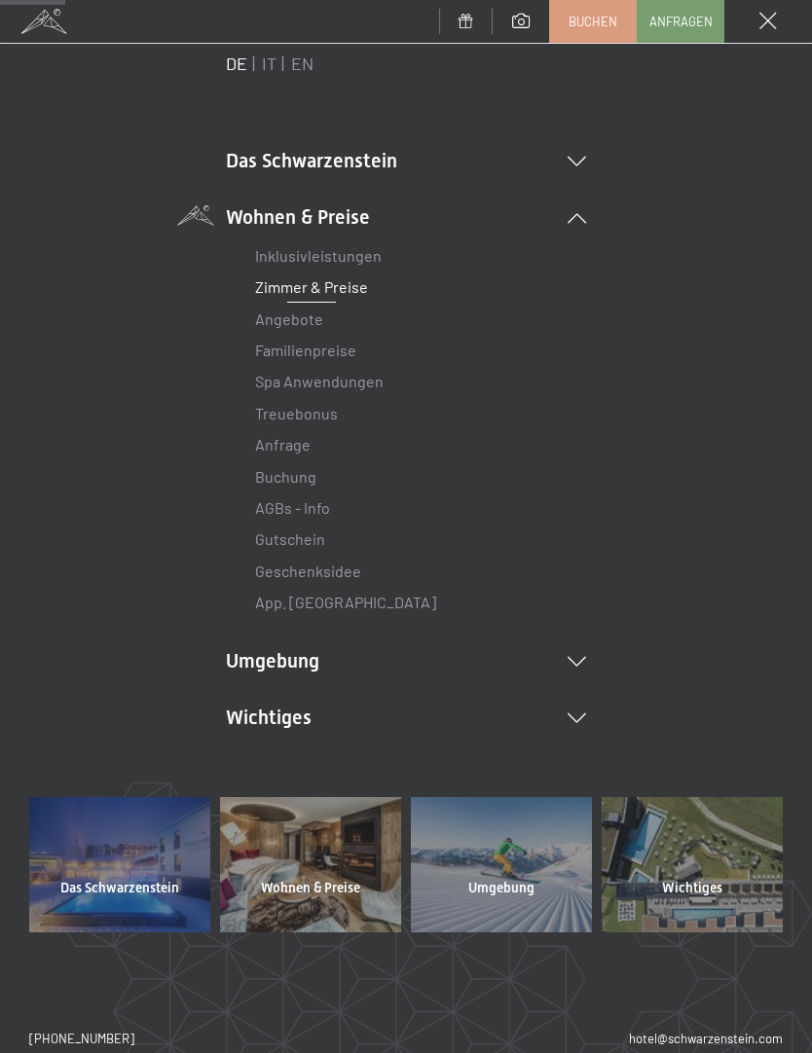
click at [576, 210] on li "Wohnen & Preise Inklusivleistungen Zimmer & Preise Liste Angebote Liste Familie…" at bounding box center [406, 411] width 360 height 416
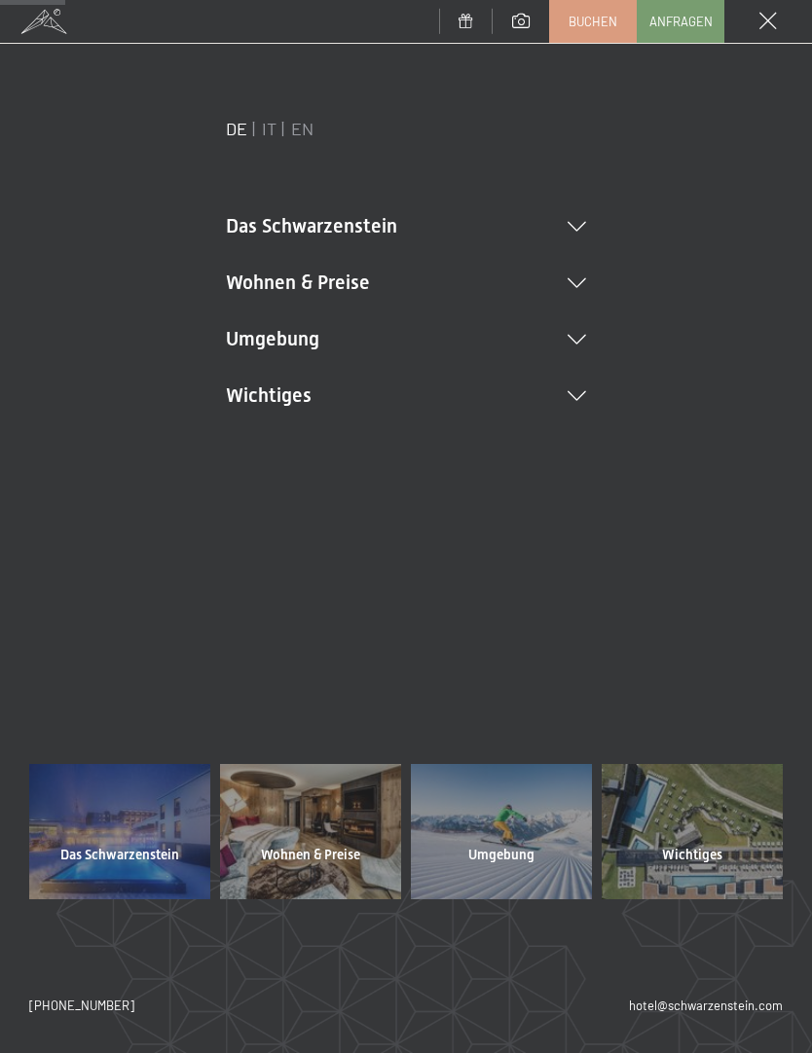
click at [579, 344] on li "Umgebung Das Ahrntal Ski & Winter Skifahren Skischule Wandern & [PERSON_NAME] W…" at bounding box center [406, 338] width 360 height 27
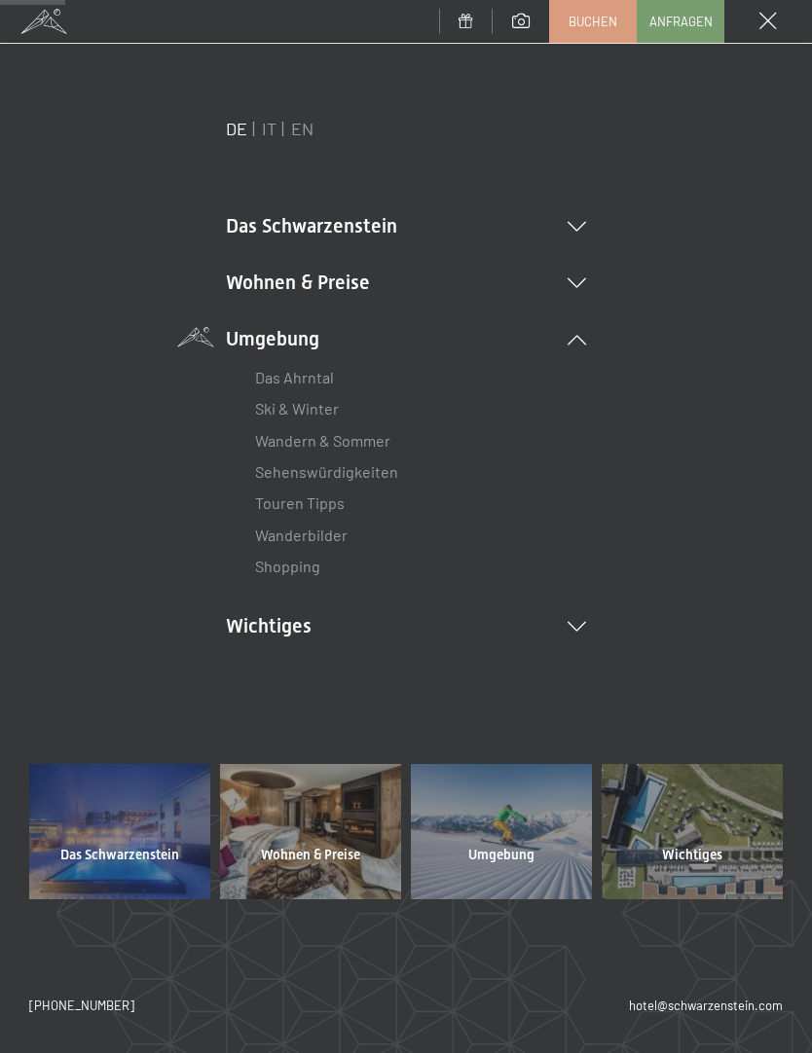
click at [585, 270] on li "Wohnen & Preise Inklusivleistungen Zimmer & Preise Liste Angebote Liste Familie…" at bounding box center [406, 282] width 360 height 27
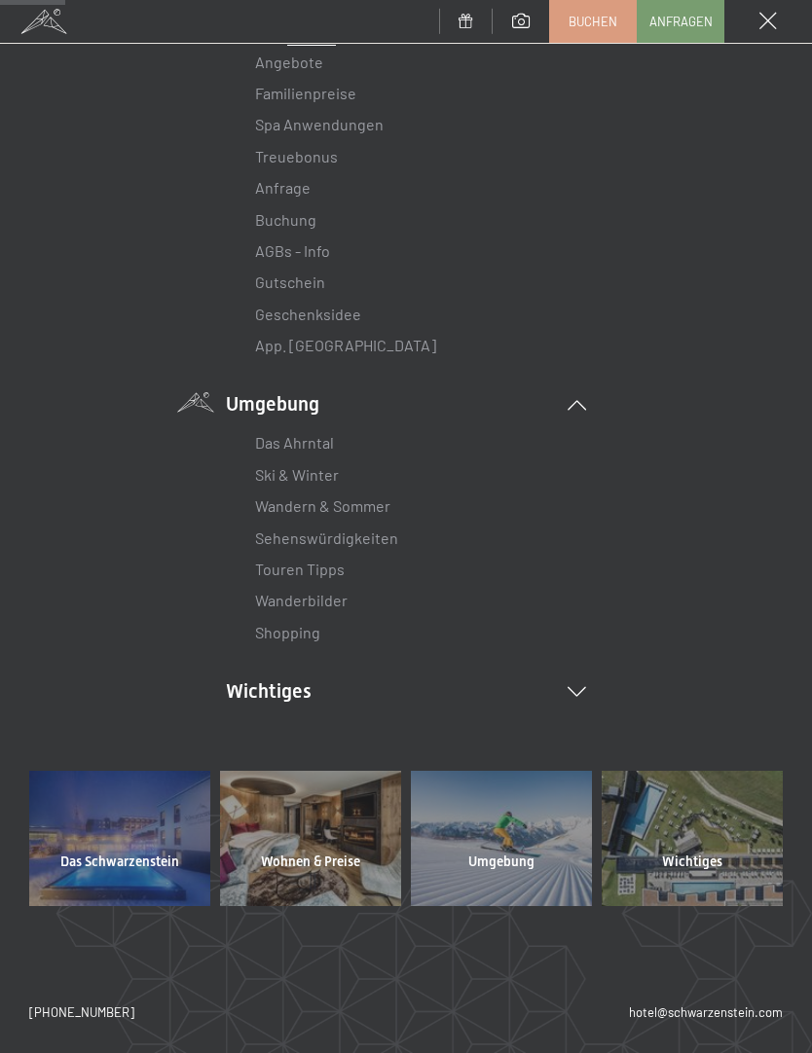
scroll to position [321, 0]
